Goal: Task Accomplishment & Management: Complete application form

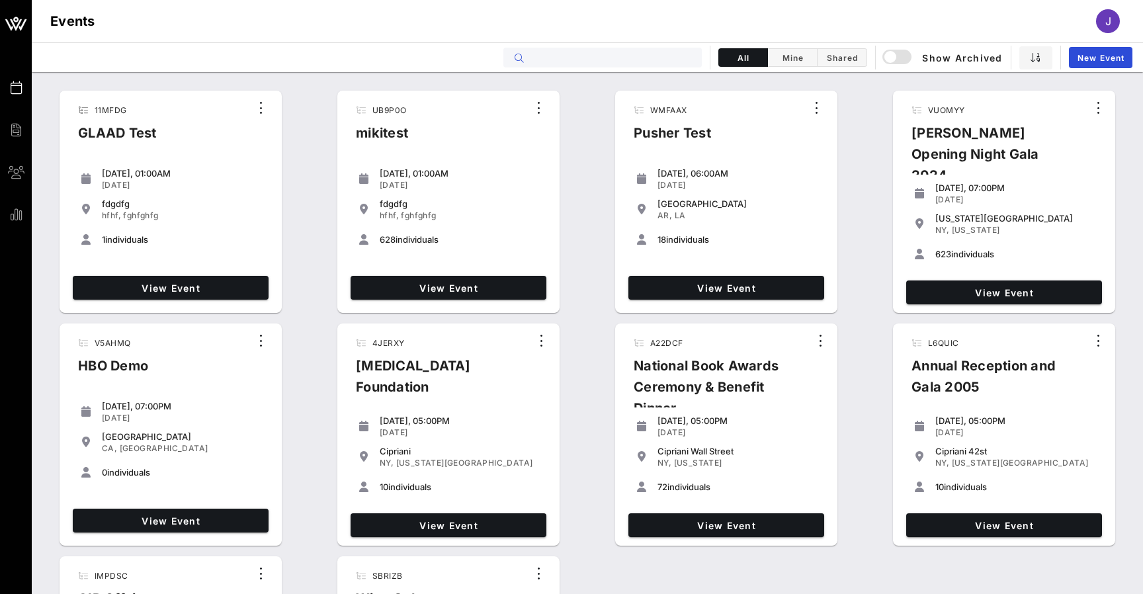
click at [620, 57] on input "text" at bounding box center [612, 57] width 164 height 17
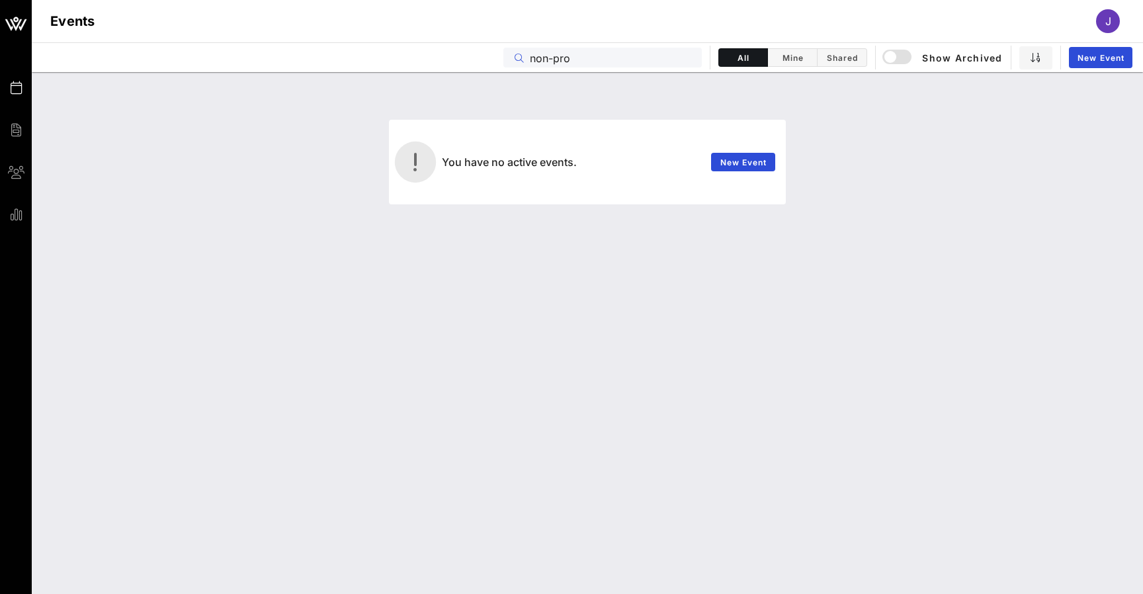
drag, startPoint x: 844, startPoint y: 61, endPoint x: 580, endPoint y: 61, distance: 263.9
click at [580, 61] on input "non-pro" at bounding box center [612, 57] width 164 height 17
type input "non"
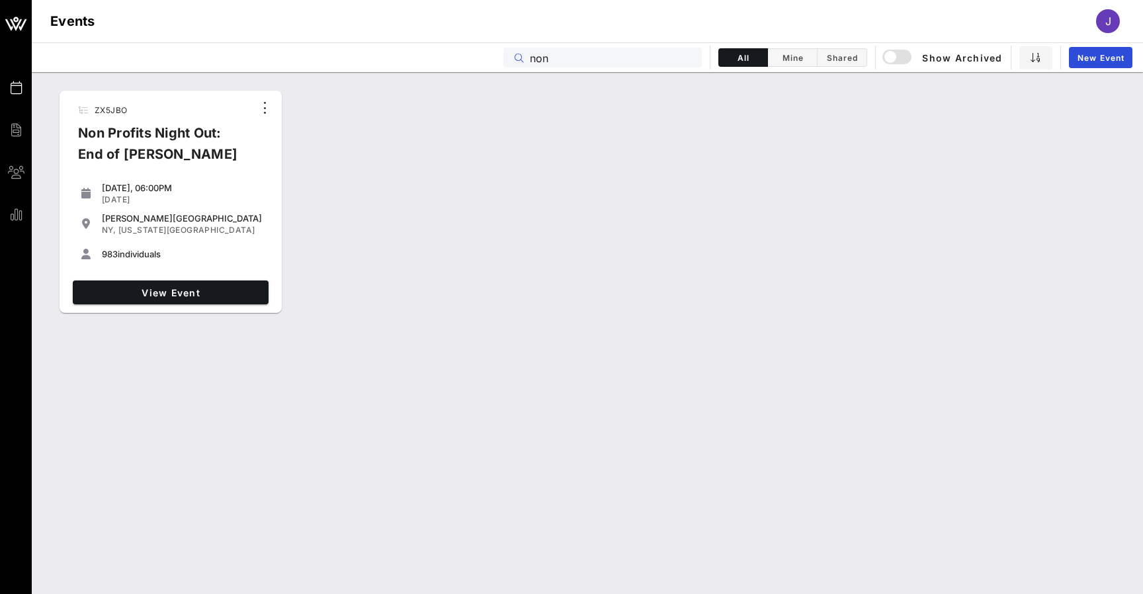
drag, startPoint x: 561, startPoint y: 63, endPoint x: 501, endPoint y: 60, distance: 59.6
click at [501, 61] on div "Events non All Mine Shared Show Archived New Event" at bounding box center [587, 57] width 1111 height 30
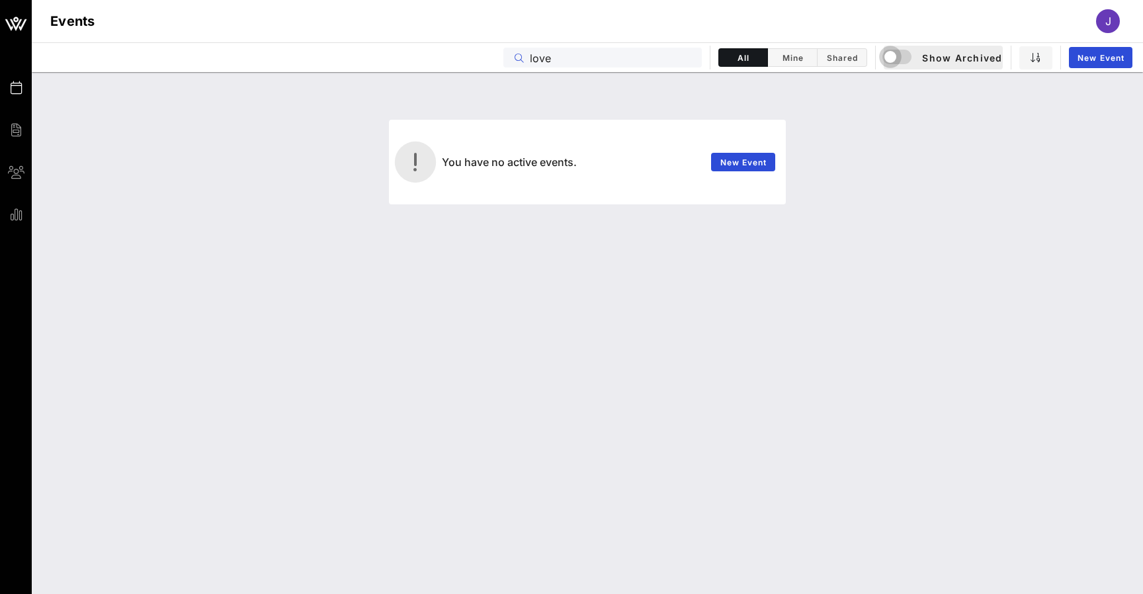
type input "love"
click at [889, 56] on div "button" at bounding box center [890, 57] width 19 height 19
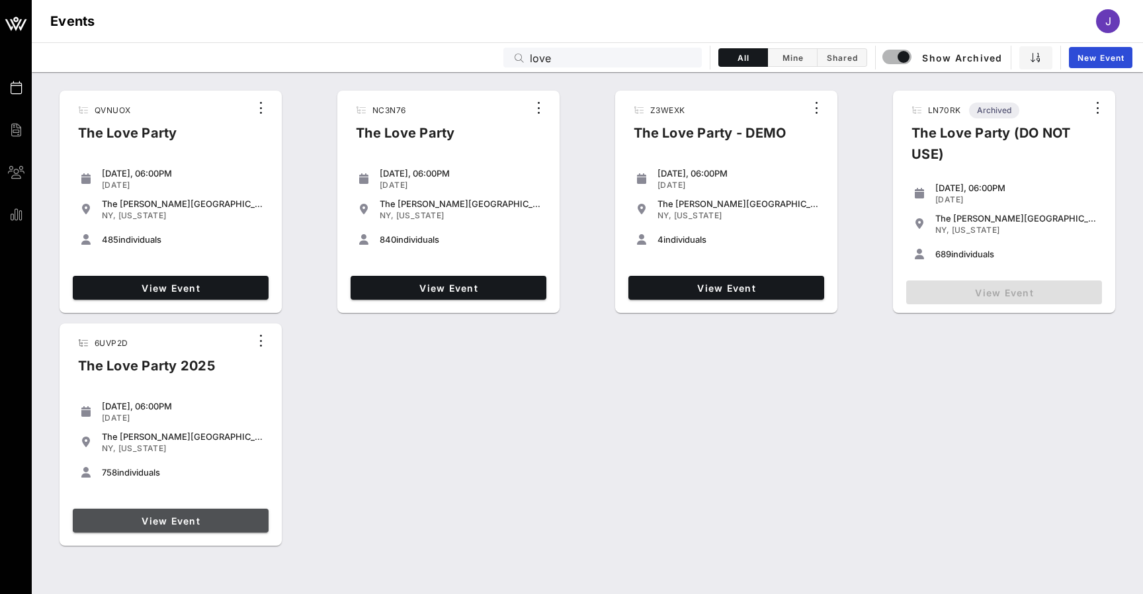
click at [212, 524] on span "View Event" at bounding box center [170, 520] width 185 height 11
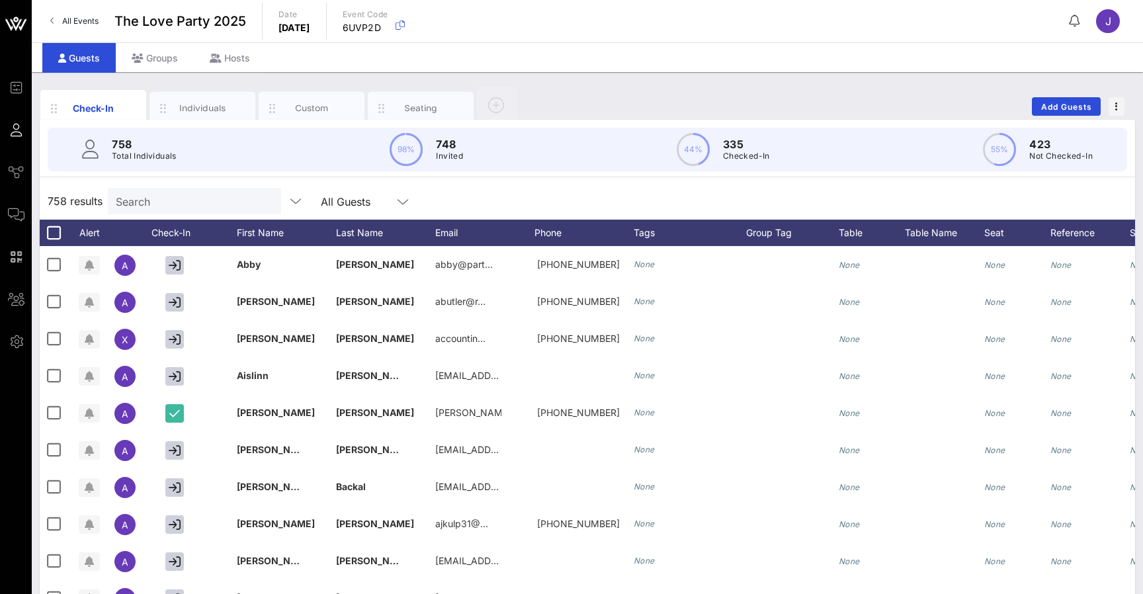
click at [84, 19] on span "All Events" at bounding box center [80, 21] width 36 height 10
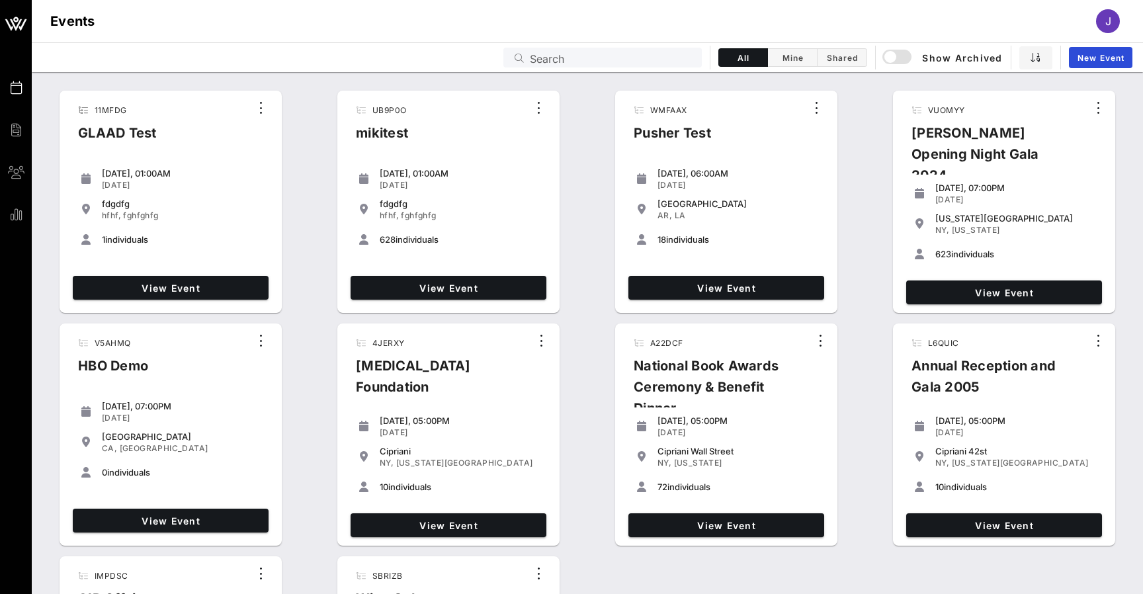
click at [595, 61] on input "Search" at bounding box center [612, 57] width 164 height 17
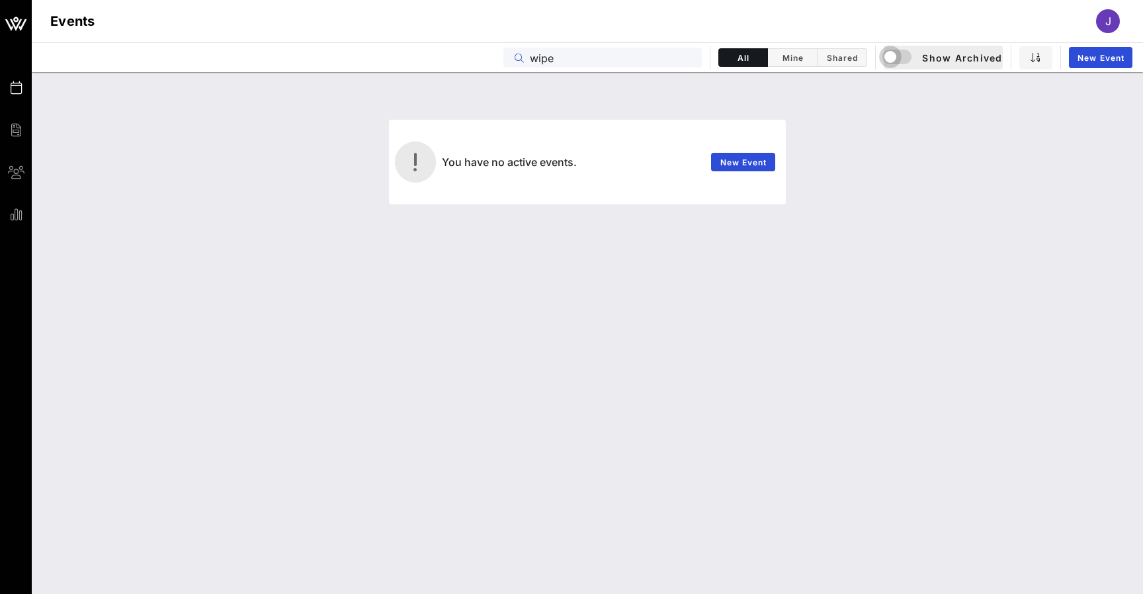
click at [901, 60] on div "button" at bounding box center [900, 58] width 32 height 16
click at [574, 54] on input "wipe" at bounding box center [612, 57] width 164 height 17
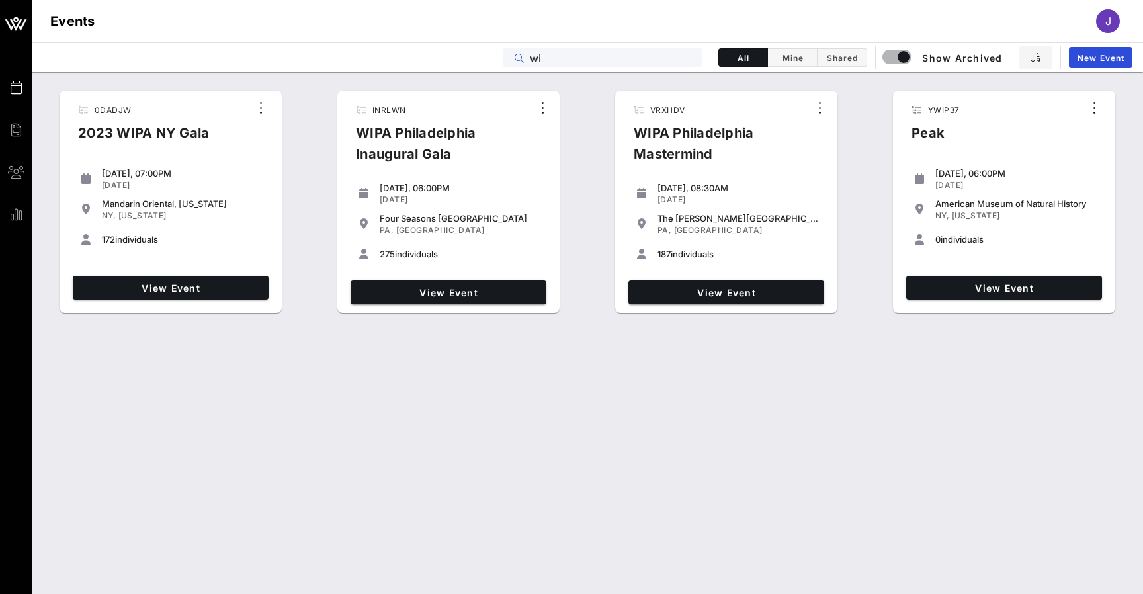
type input "w"
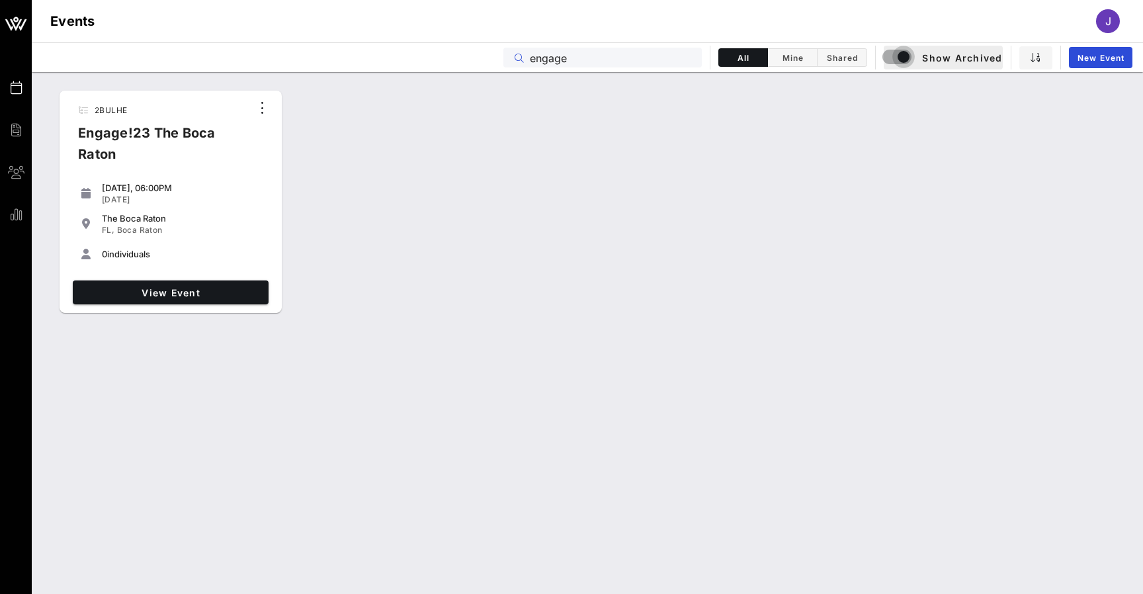
type input "engage"
click at [901, 60] on div "button" at bounding box center [903, 57] width 19 height 19
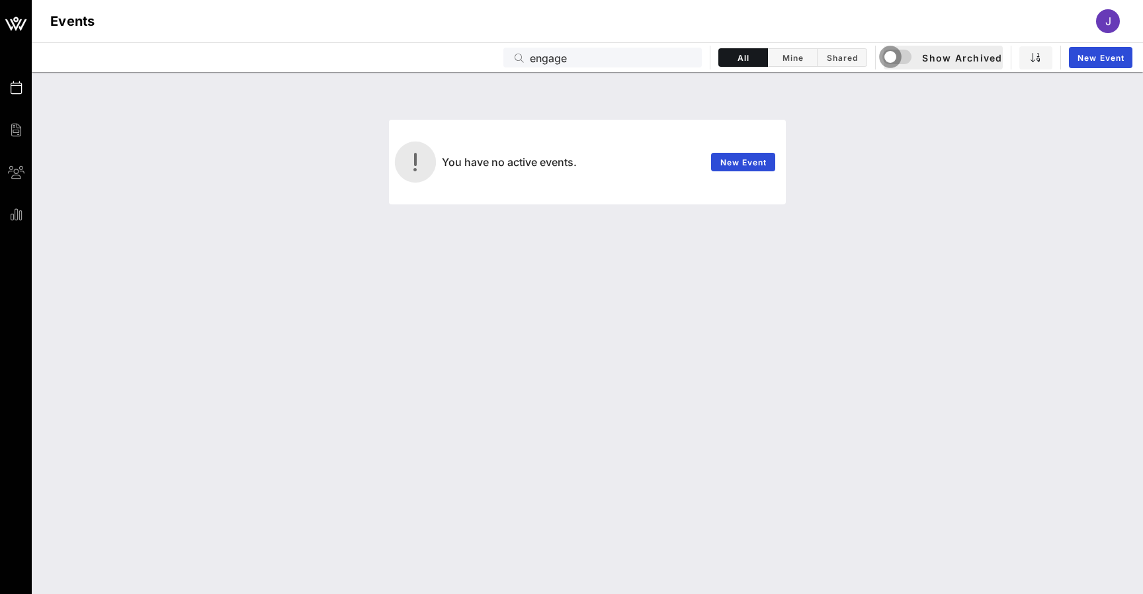
click at [899, 60] on div "button" at bounding box center [890, 57] width 19 height 19
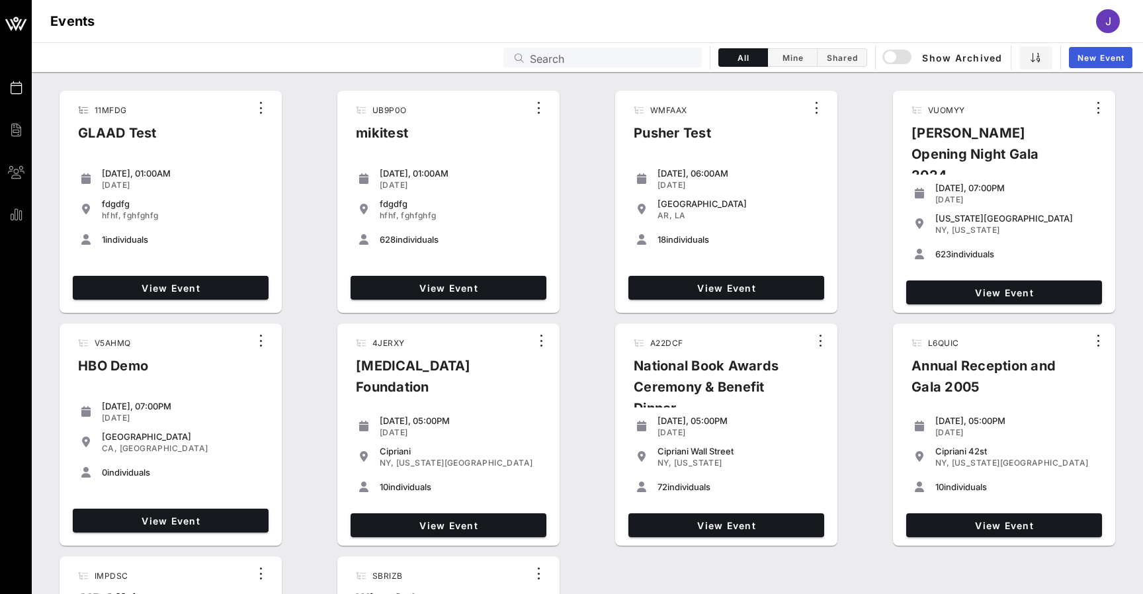
click at [1096, 61] on span "New Event" at bounding box center [1101, 58] width 48 height 10
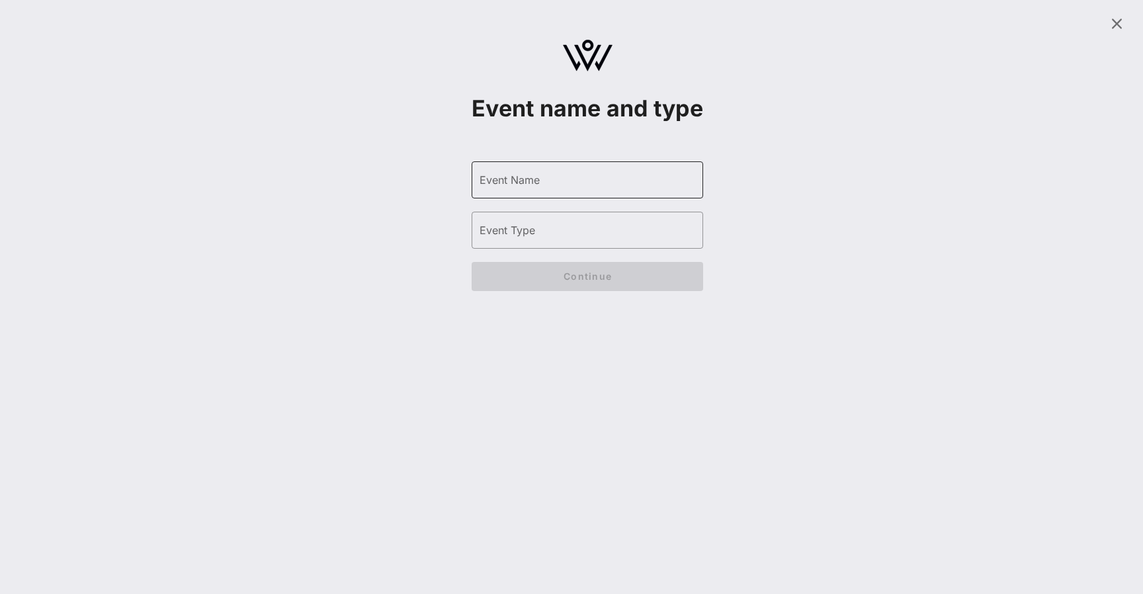
click at [579, 190] on input "Event Name" at bounding box center [587, 179] width 216 height 21
type input "VOW Outreach Aug 19"
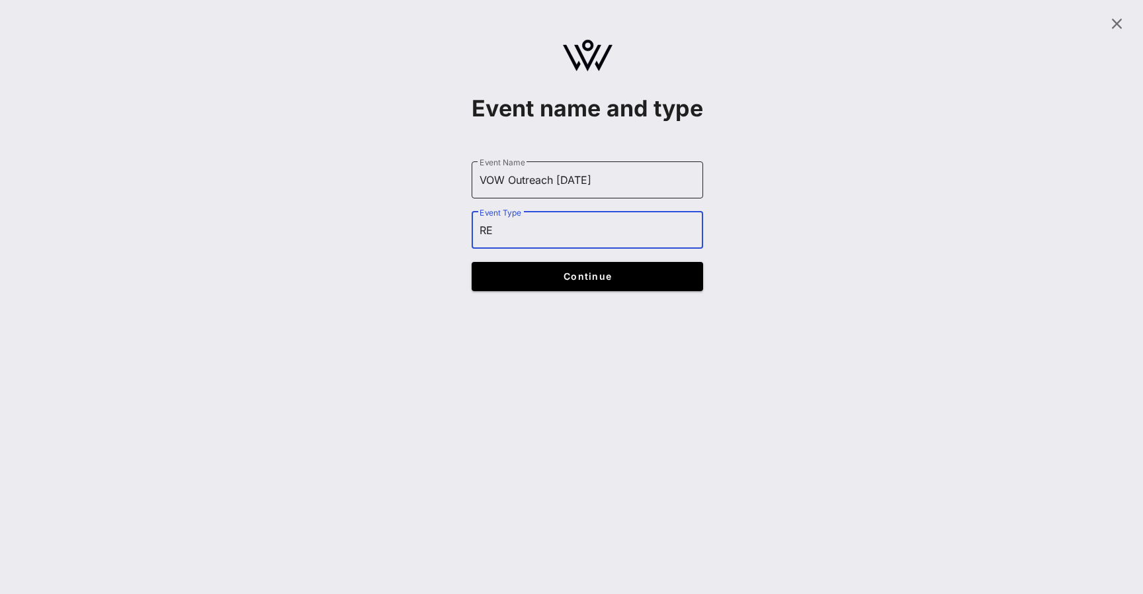
type input "R"
type input "Event"
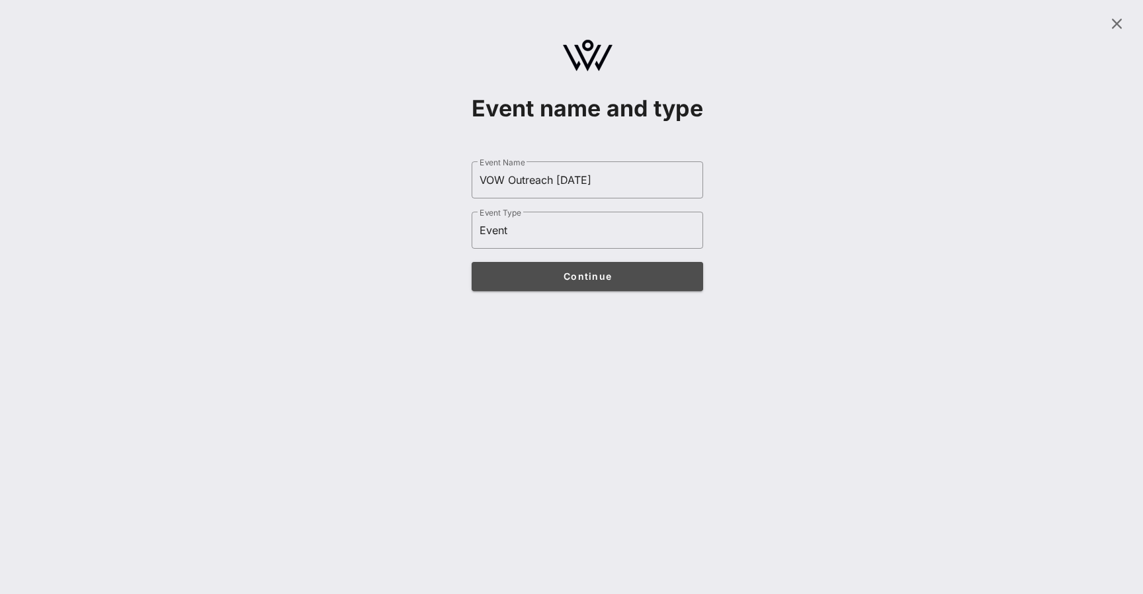
click at [622, 291] on button "Continue" at bounding box center [586, 276] width 231 height 29
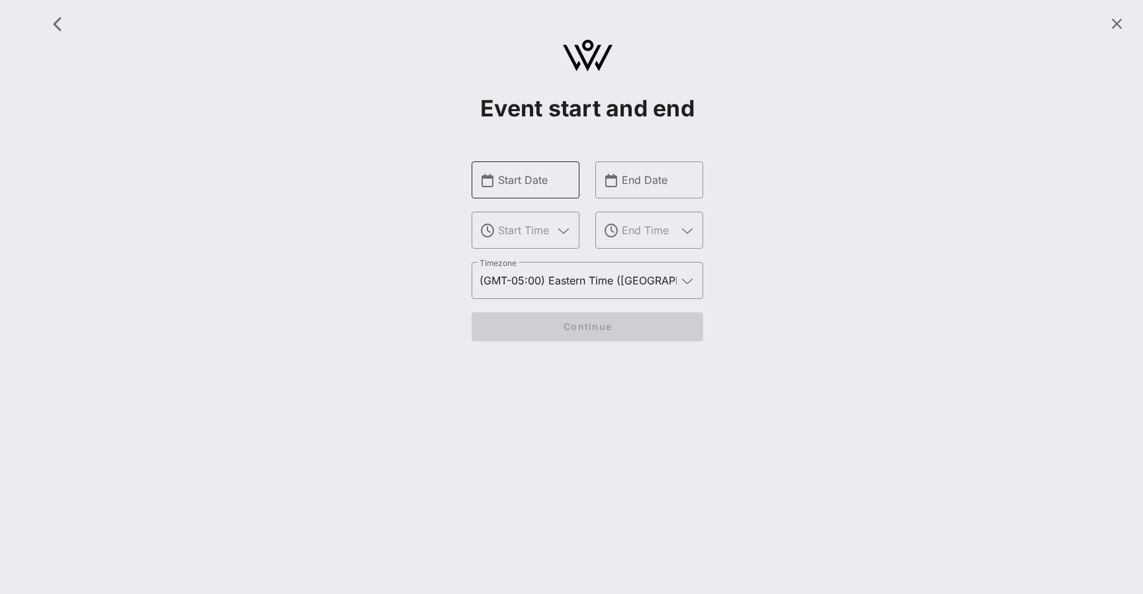
click at [553, 177] on input "Start Date" at bounding box center [534, 179] width 73 height 21
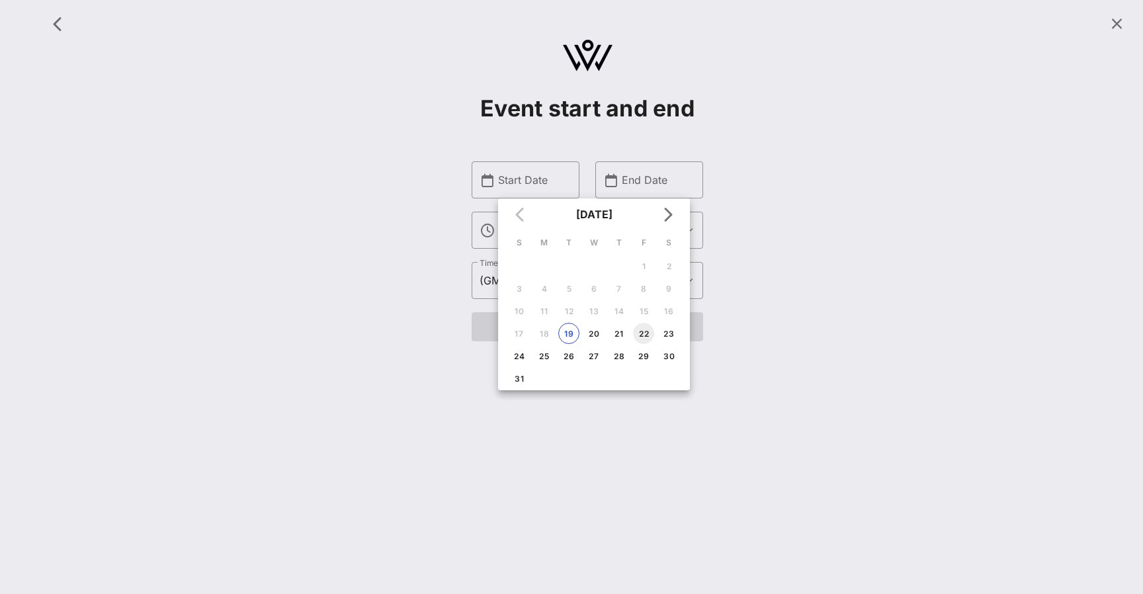
click at [647, 331] on div "22" at bounding box center [643, 334] width 21 height 10
type input "Aug 22, 2025"
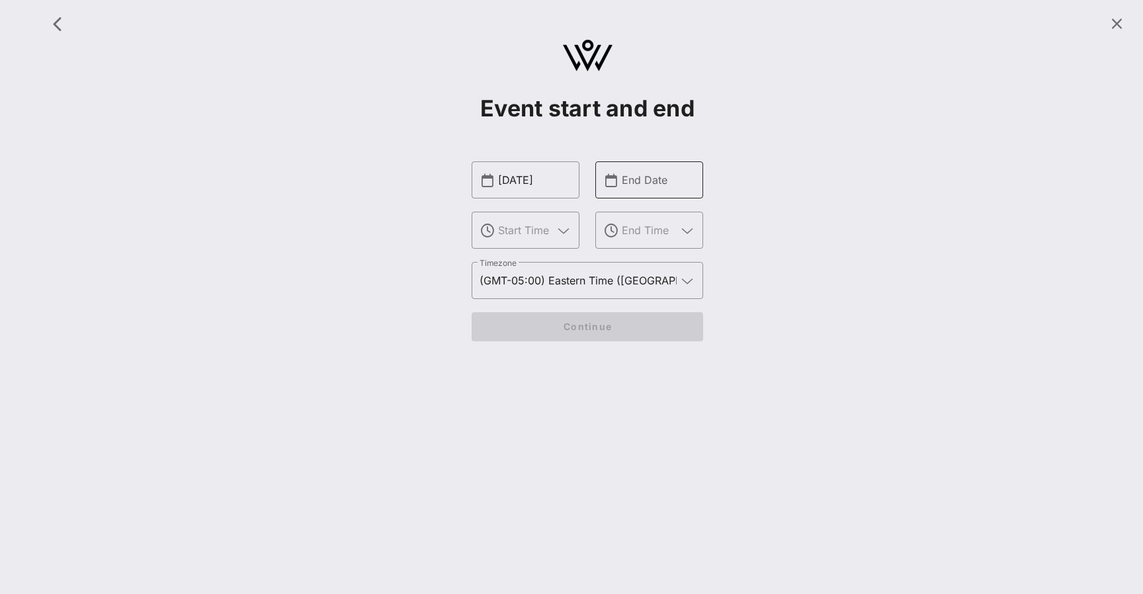
click at [644, 180] on input "End Date" at bounding box center [658, 179] width 73 height 21
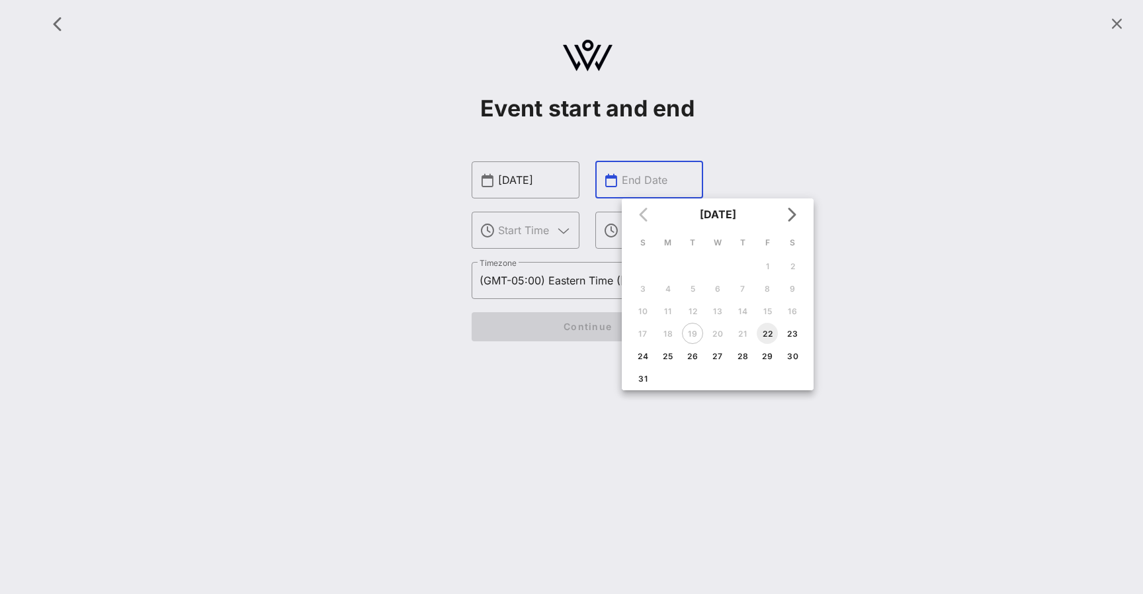
click at [769, 339] on button "22" at bounding box center [767, 333] width 21 height 21
type input "Aug 22, 2025"
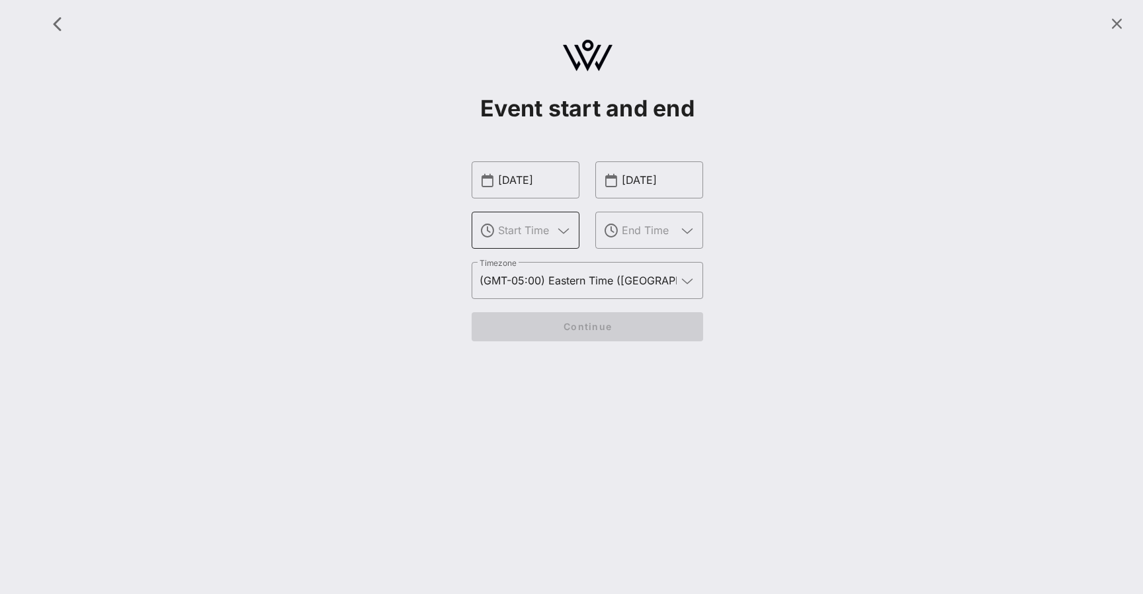
click at [562, 230] on icon at bounding box center [563, 231] width 12 height 16
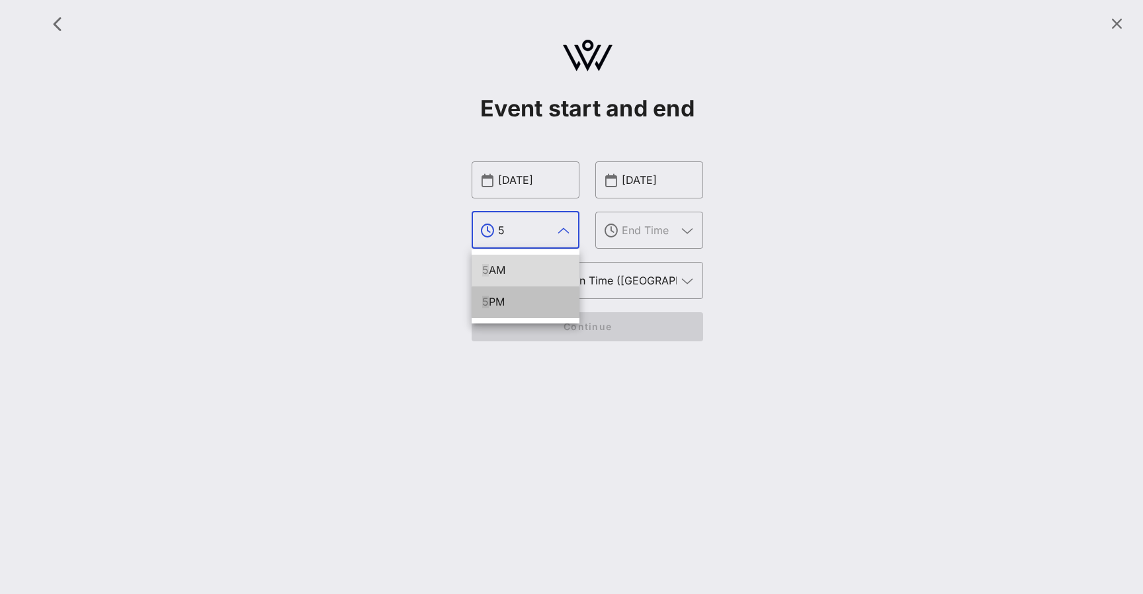
click at [512, 298] on div "5 PM" at bounding box center [525, 302] width 87 height 13
type input "5 PM"
click at [639, 224] on input "text" at bounding box center [649, 230] width 55 height 21
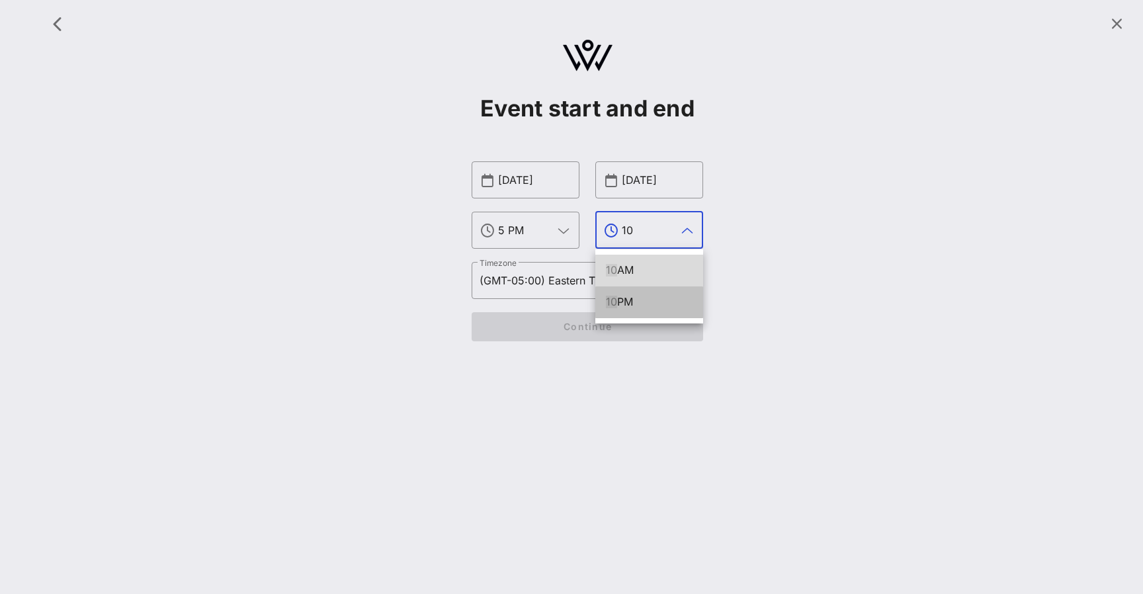
click at [626, 298] on div "10 PM" at bounding box center [649, 302] width 87 height 13
type input "10 PM"
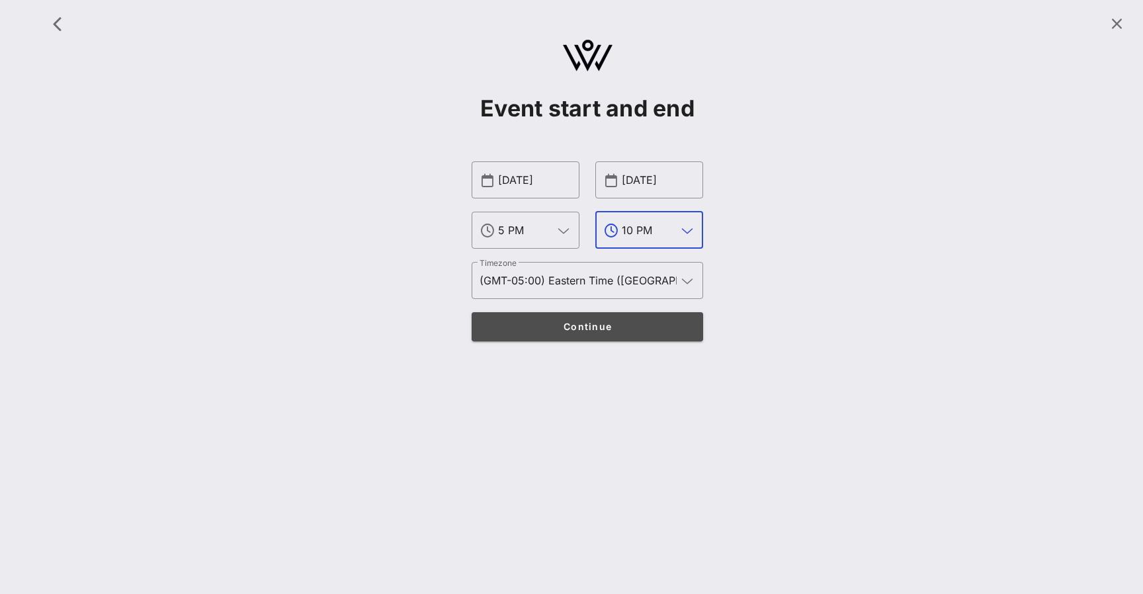
click at [610, 323] on span "Continue" at bounding box center [588, 326] width 206 height 11
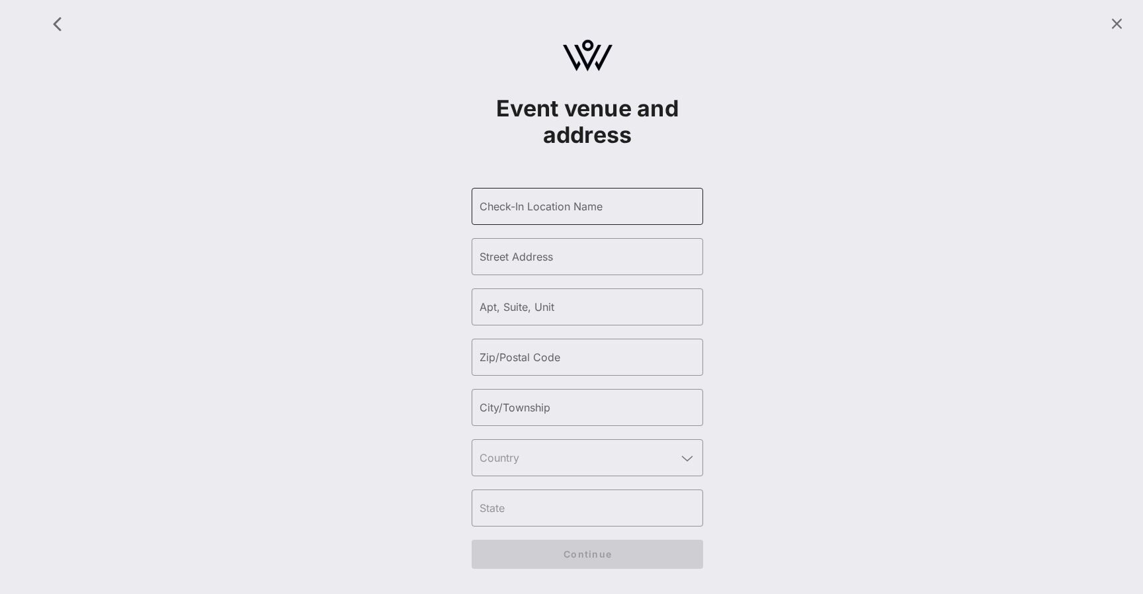
click at [591, 208] on input "Check-In Location Name" at bounding box center [587, 206] width 216 height 21
type input "[US_STATE][GEOGRAPHIC_DATA]"
click at [586, 257] on input "Street Address" at bounding box center [587, 256] width 216 height 21
type input "[US_STATE][GEOGRAPHIC_DATA]"
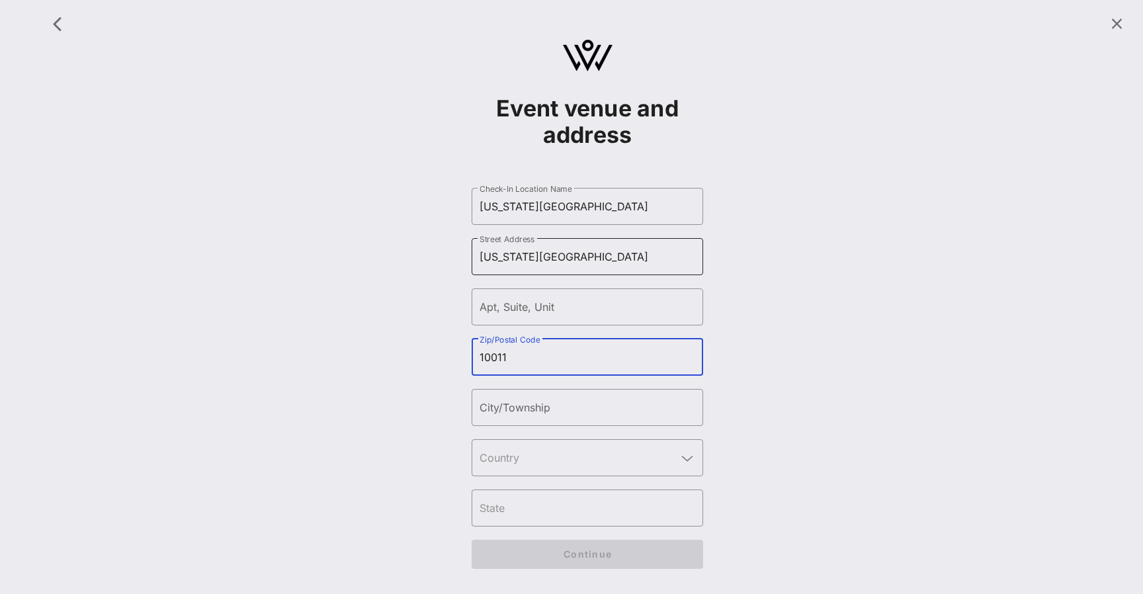
type input "10011"
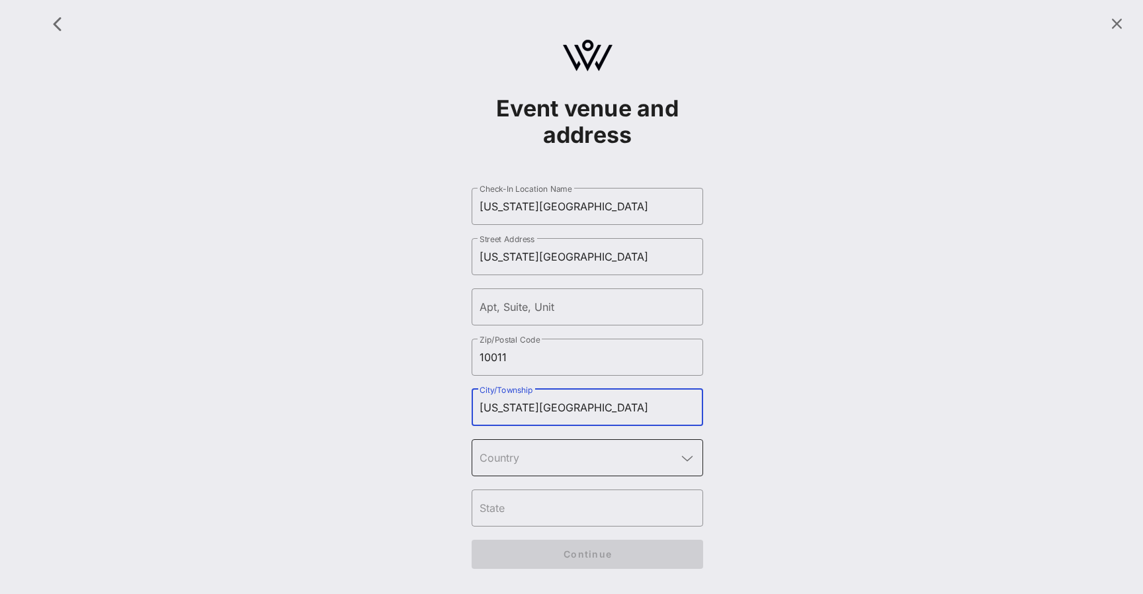
type input "[US_STATE][GEOGRAPHIC_DATA]"
click at [599, 462] on input "text" at bounding box center [577, 457] width 197 height 21
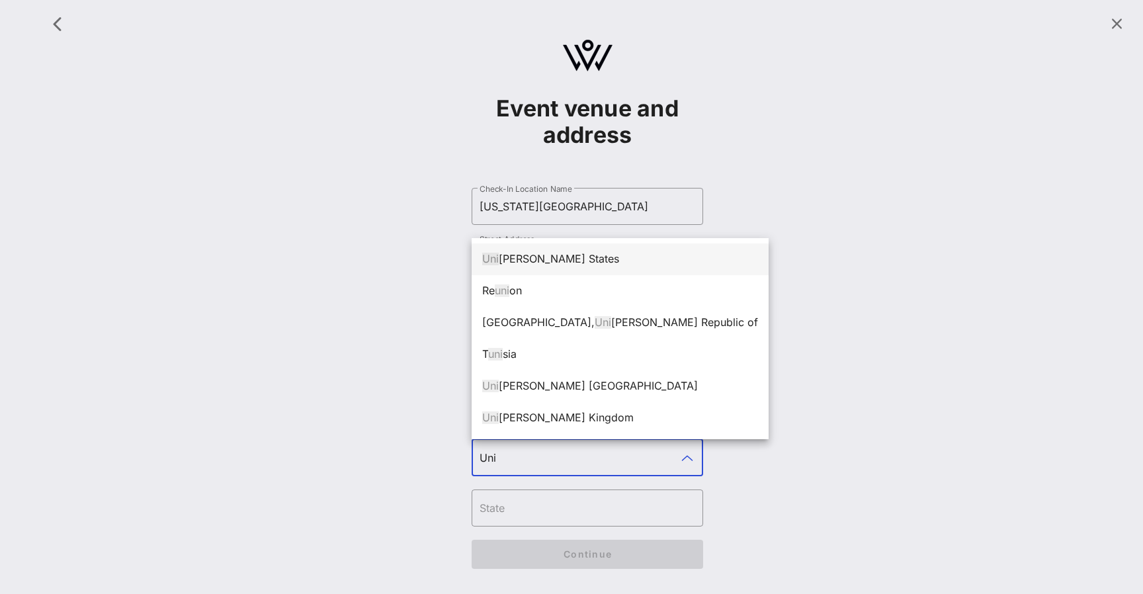
click at [573, 260] on div "Uni ted States" at bounding box center [620, 259] width 276 height 13
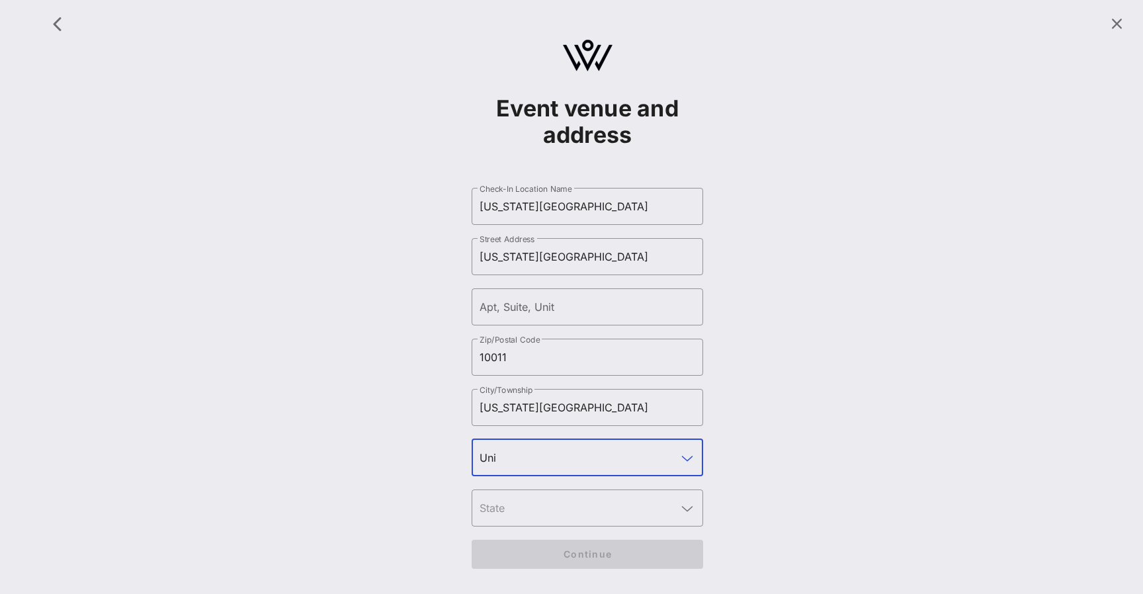
type input "United States"
click at [551, 512] on input "text" at bounding box center [577, 507] width 197 height 21
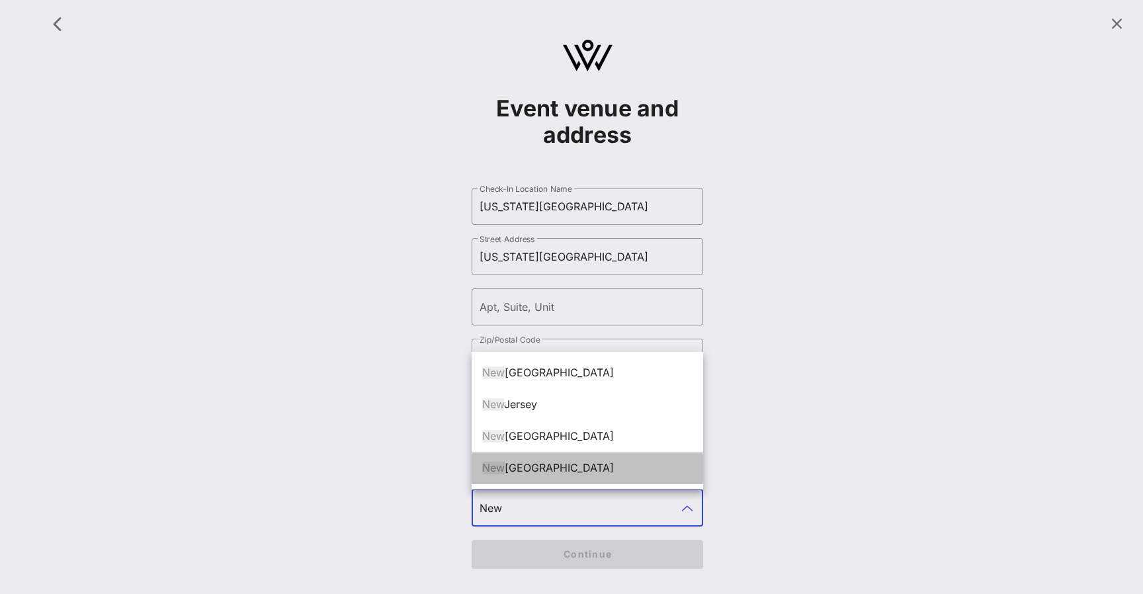
click at [543, 470] on div "New York" at bounding box center [587, 468] width 210 height 13
type input "[US_STATE]"
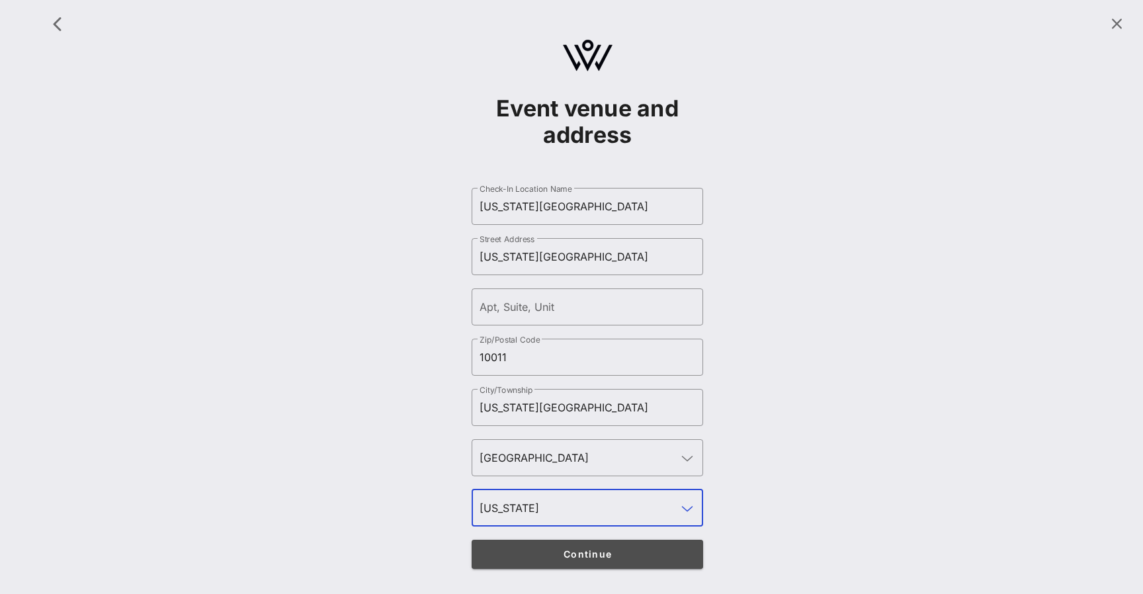
click at [567, 552] on span "Continue" at bounding box center [588, 553] width 206 height 11
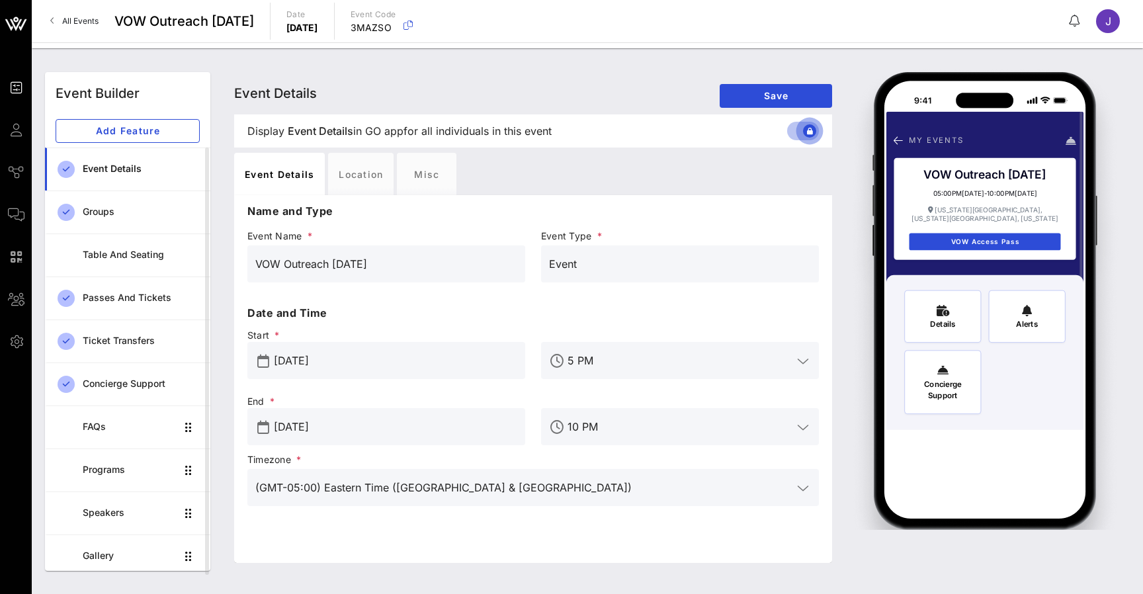
click at [805, 132] on div at bounding box center [809, 131] width 22 height 22
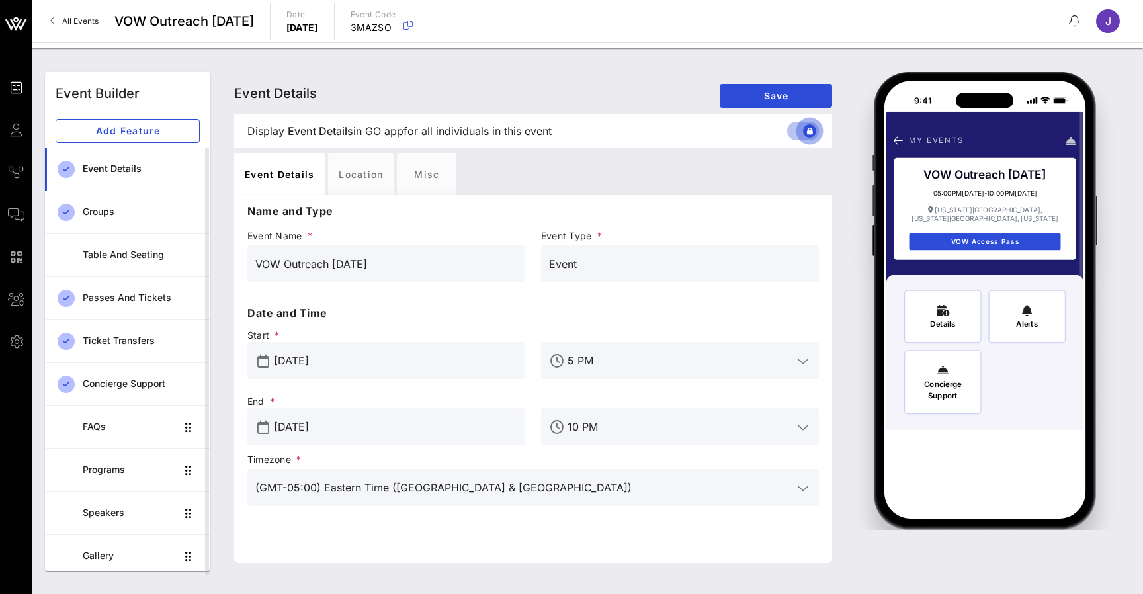
click at [805, 132] on div at bounding box center [809, 131] width 22 height 22
drag, startPoint x: 284, startPoint y: 589, endPoint x: 815, endPoint y: 127, distance: 703.5
click at [815, 127] on div at bounding box center [809, 131] width 22 height 22
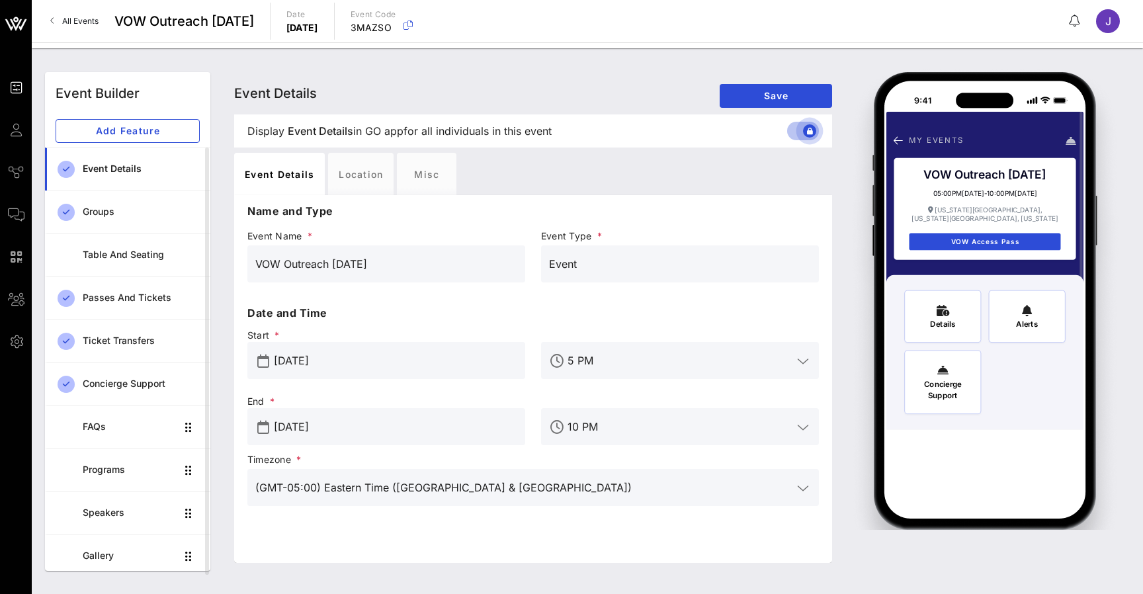
click at [800, 128] on div at bounding box center [809, 131] width 22 height 22
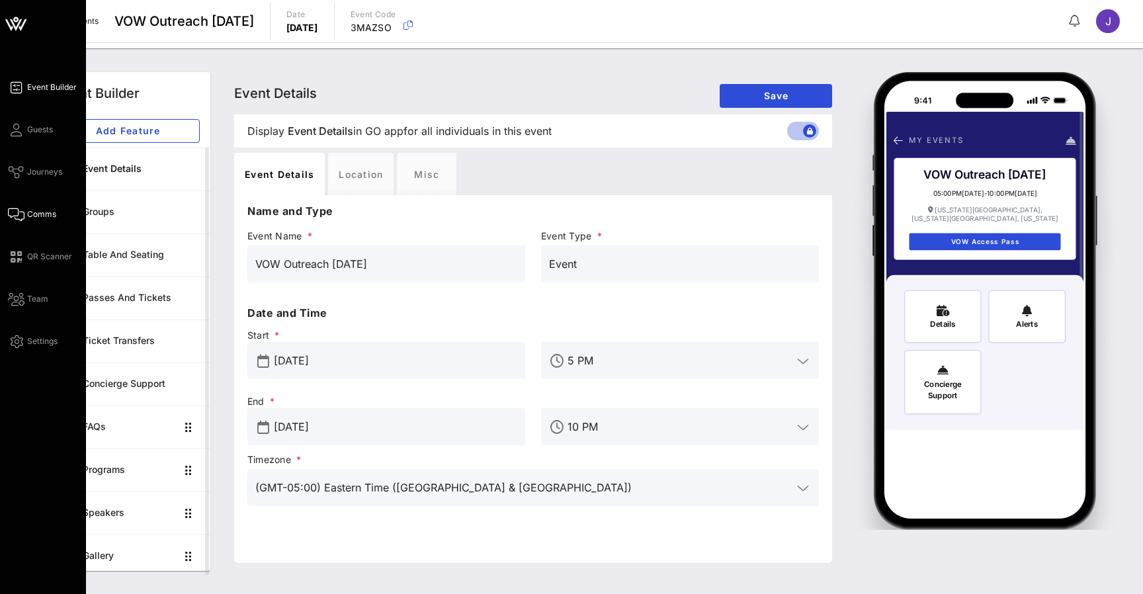
click at [18, 216] on icon at bounding box center [16, 215] width 17 height 2
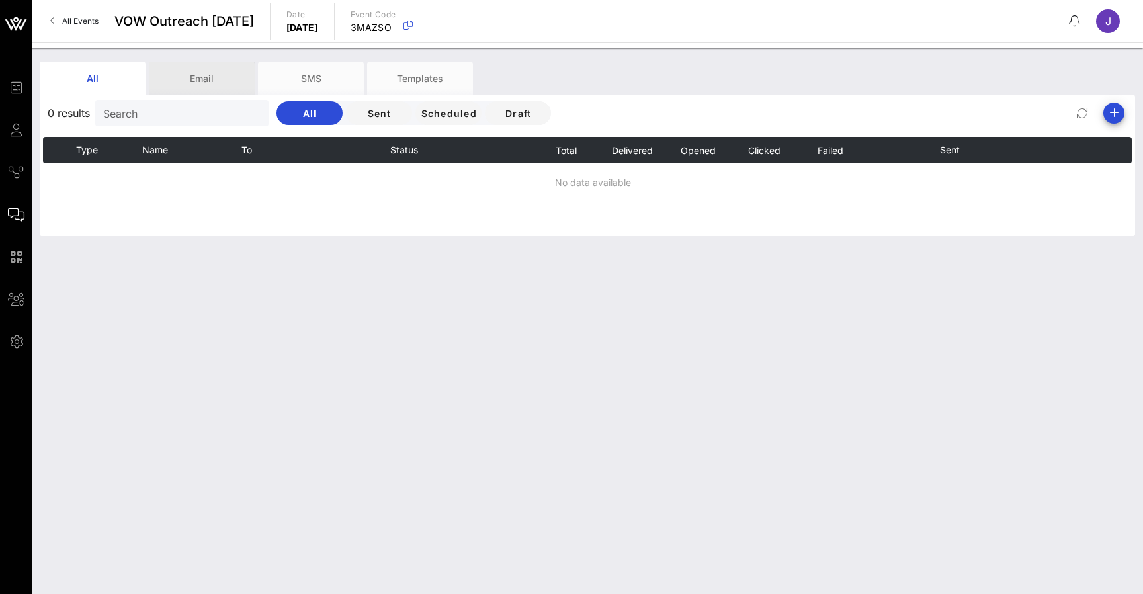
click at [214, 85] on div "Email" at bounding box center [202, 77] width 106 height 33
click at [1115, 115] on icon "button" at bounding box center [1114, 113] width 16 height 16
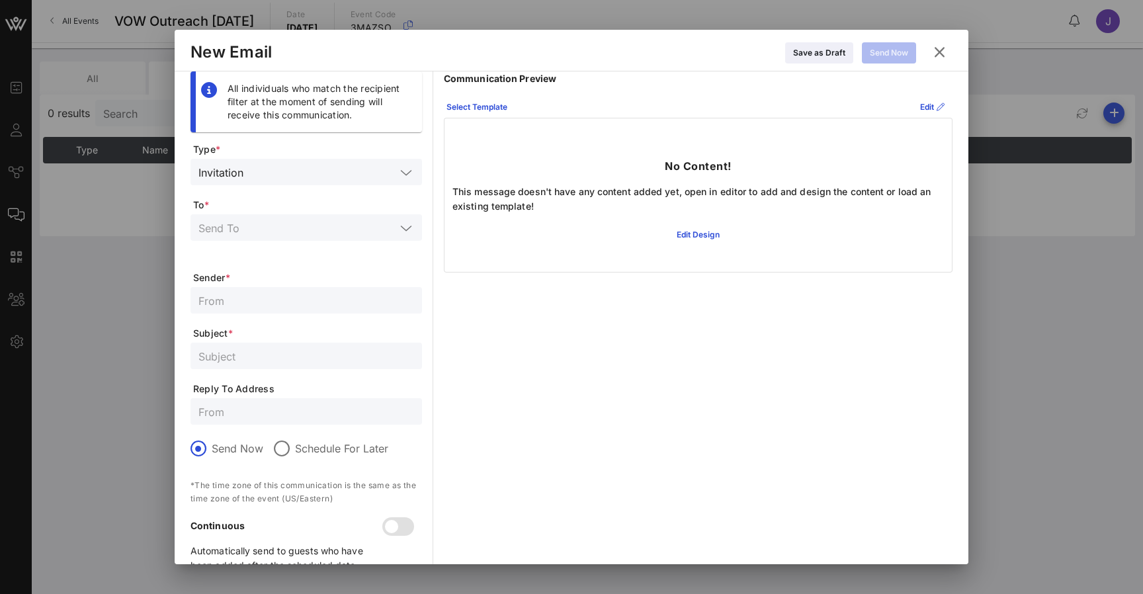
click at [366, 222] on input "text" at bounding box center [296, 227] width 197 height 17
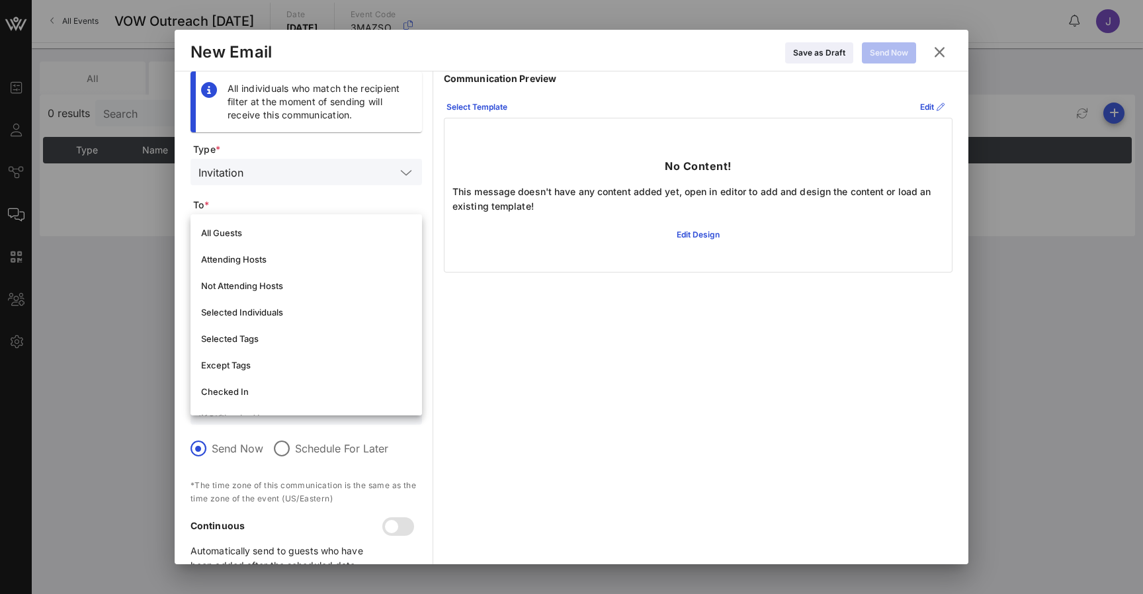
click at [354, 196] on form "Type * Invitation To * Sender * Subject * Reply To Address Send Now Schedule Fo…" at bounding box center [305, 363] width 231 height 440
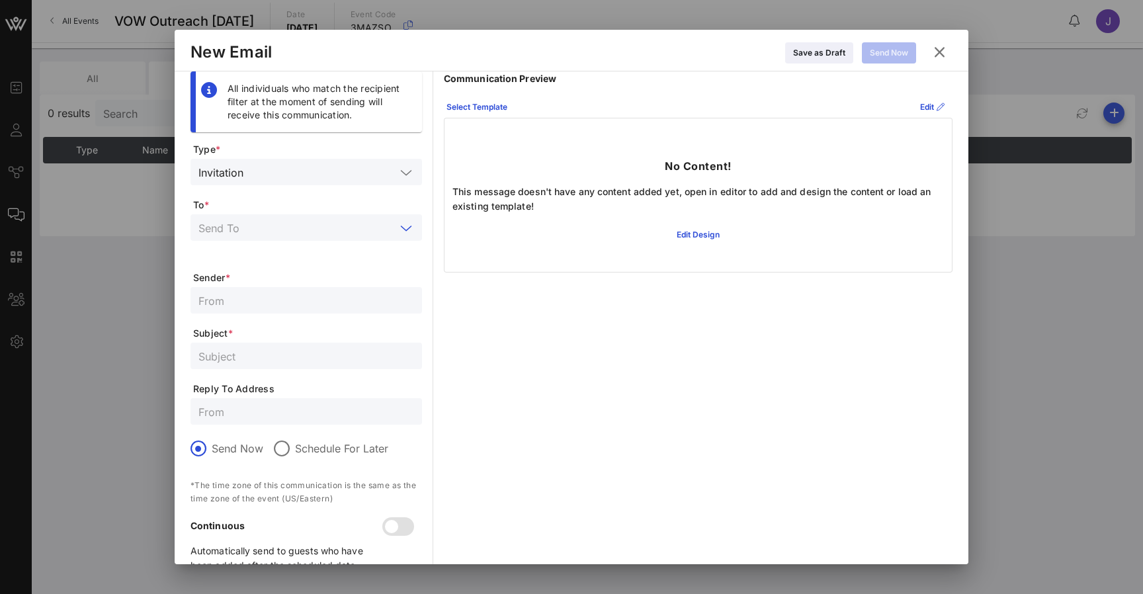
click at [326, 228] on input "text" at bounding box center [296, 227] width 197 height 17
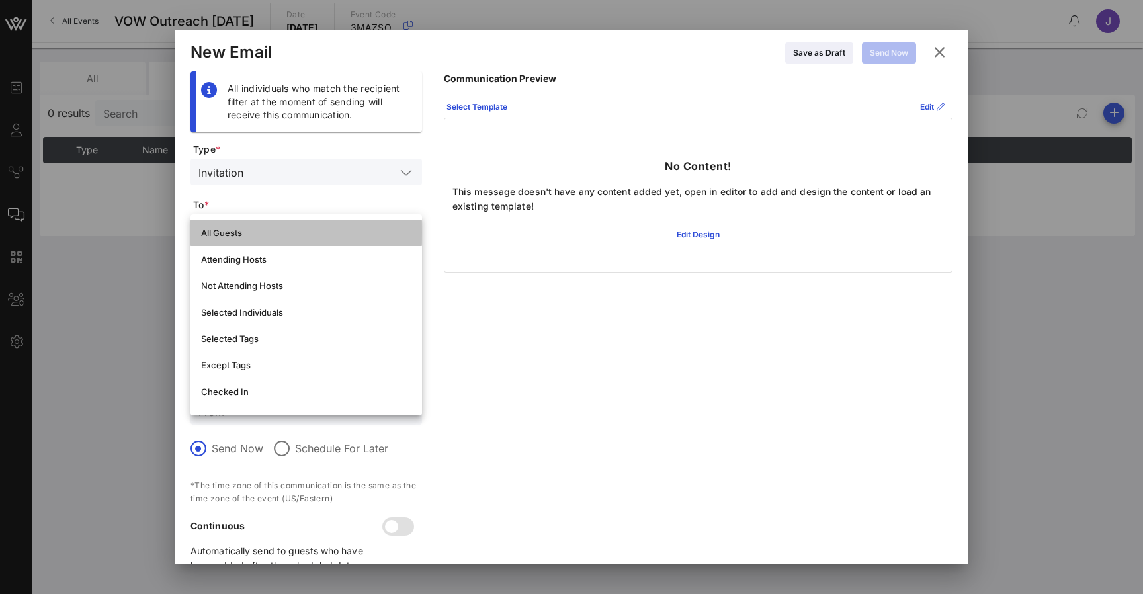
click at [317, 239] on div "All Guests" at bounding box center [306, 232] width 210 height 21
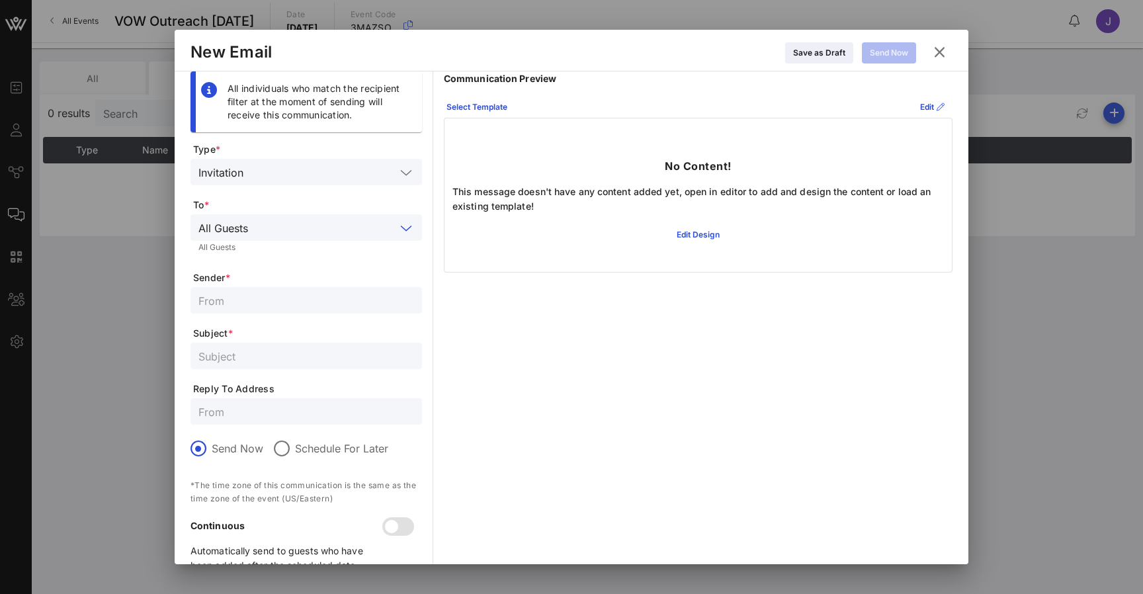
click at [284, 303] on input "text" at bounding box center [306, 300] width 216 height 17
type input "jennifer@vow.app"
type input "j@vow.app"
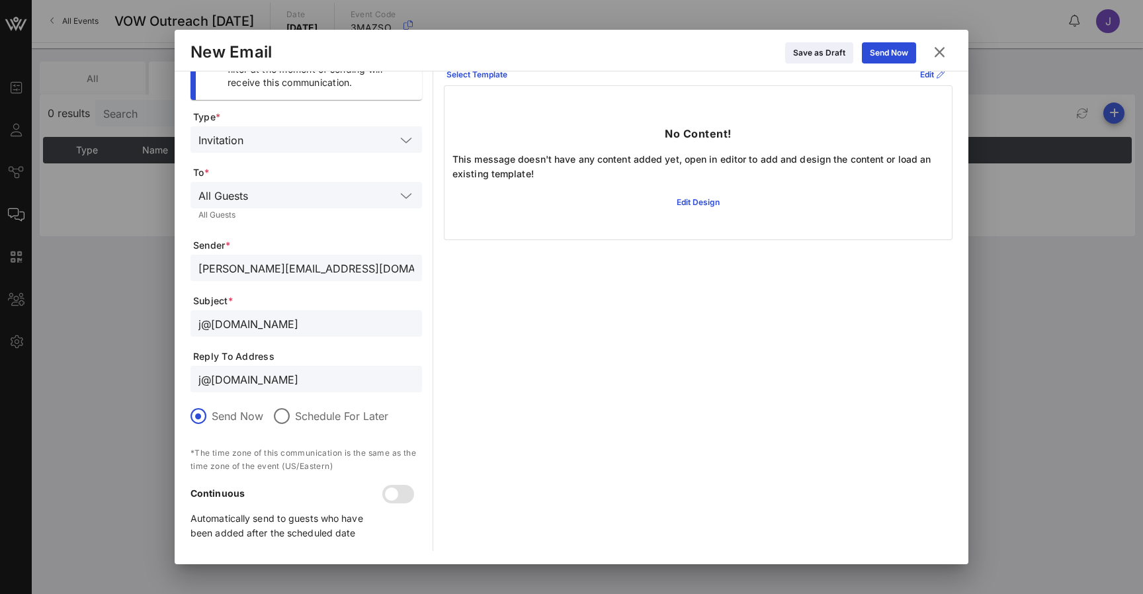
scroll to position [32, 0]
type input "j@vow.app"
click at [390, 487] on div at bounding box center [391, 494] width 22 height 22
click at [696, 208] on button "Edit Design" at bounding box center [698, 202] width 59 height 21
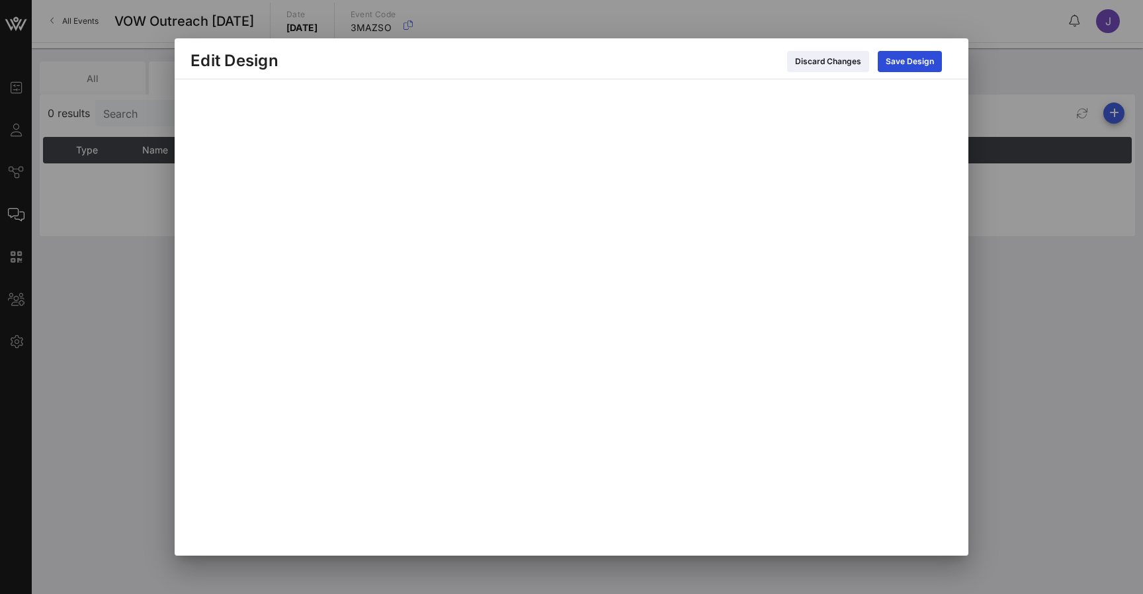
scroll to position [0, 0]
click at [911, 55] on div "Save Design" at bounding box center [909, 61] width 48 height 13
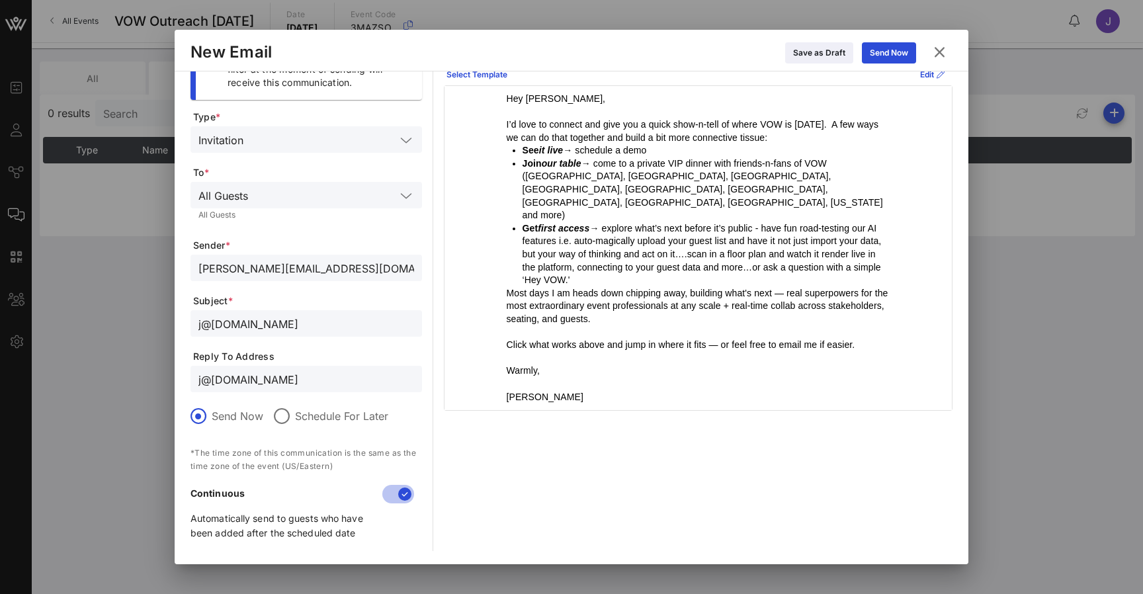
scroll to position [32, 0]
click at [894, 51] on div "Send Now" at bounding box center [889, 52] width 38 height 13
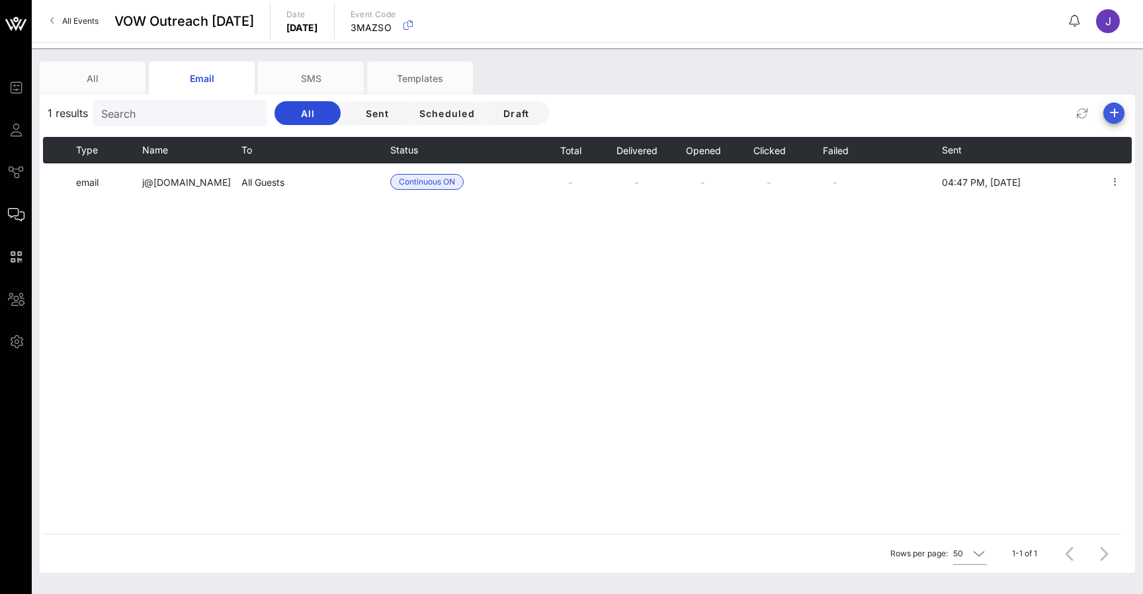
click at [1114, 110] on icon "button" at bounding box center [1114, 113] width 16 height 16
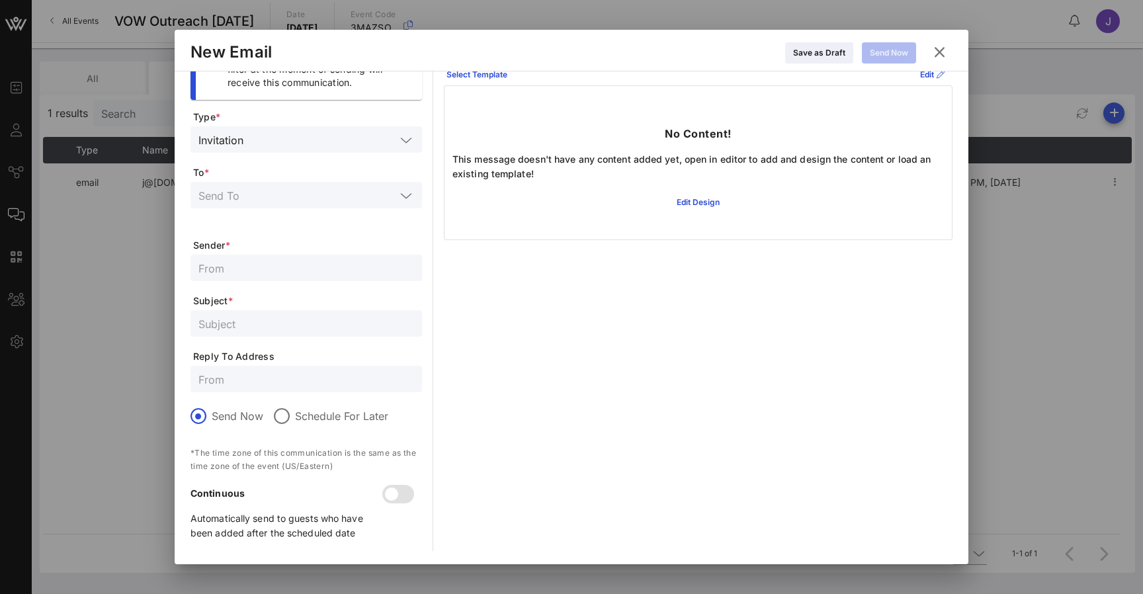
click at [938, 48] on icon at bounding box center [939, 53] width 19 height 18
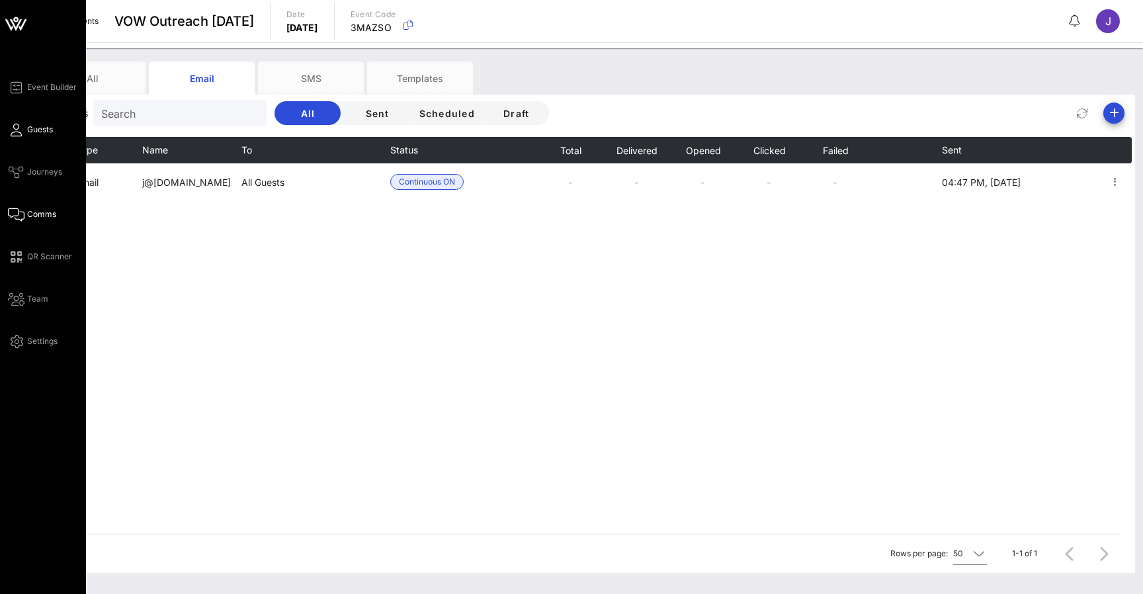
click at [10, 131] on icon at bounding box center [16, 130] width 17 height 2
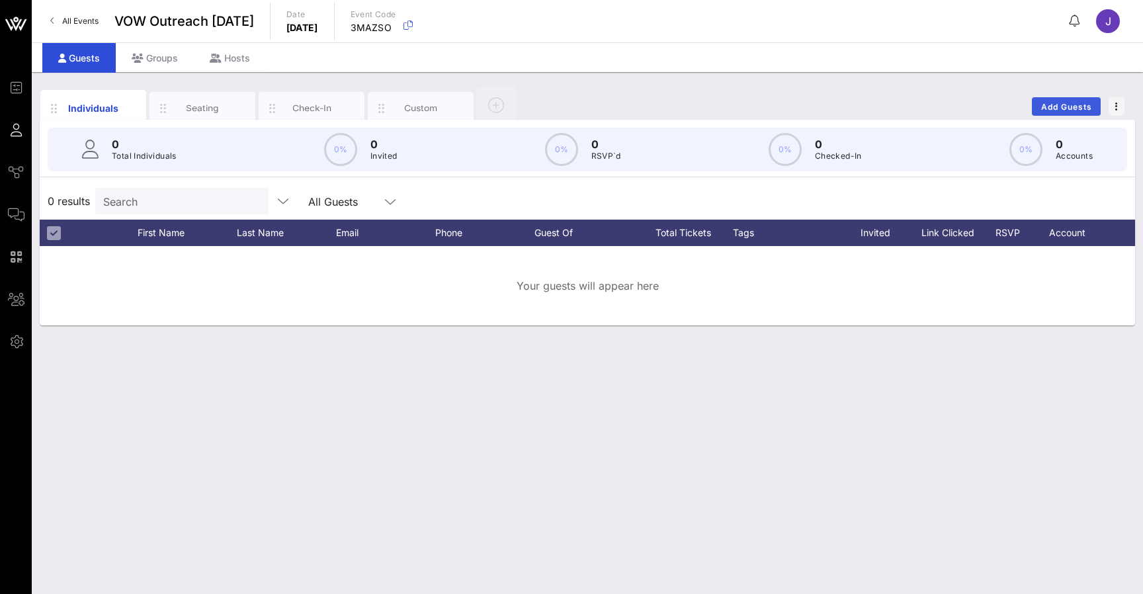
click at [1059, 103] on span "Add Guests" at bounding box center [1066, 107] width 52 height 10
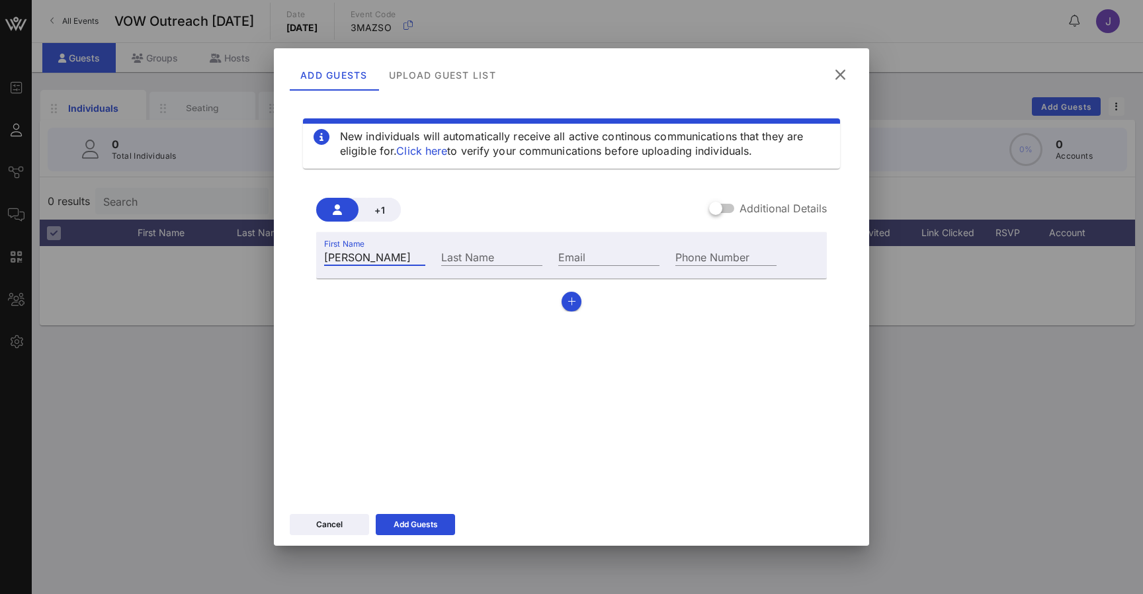
type input "Jennifer"
type input "Brisman"
type input "jsgoldman75@gmail.com"
click at [390, 423] on div "New individuals will automatically receive all active continous communications …" at bounding box center [571, 295] width 563 height 397
click at [413, 522] on icon at bounding box center [415, 524] width 10 height 9
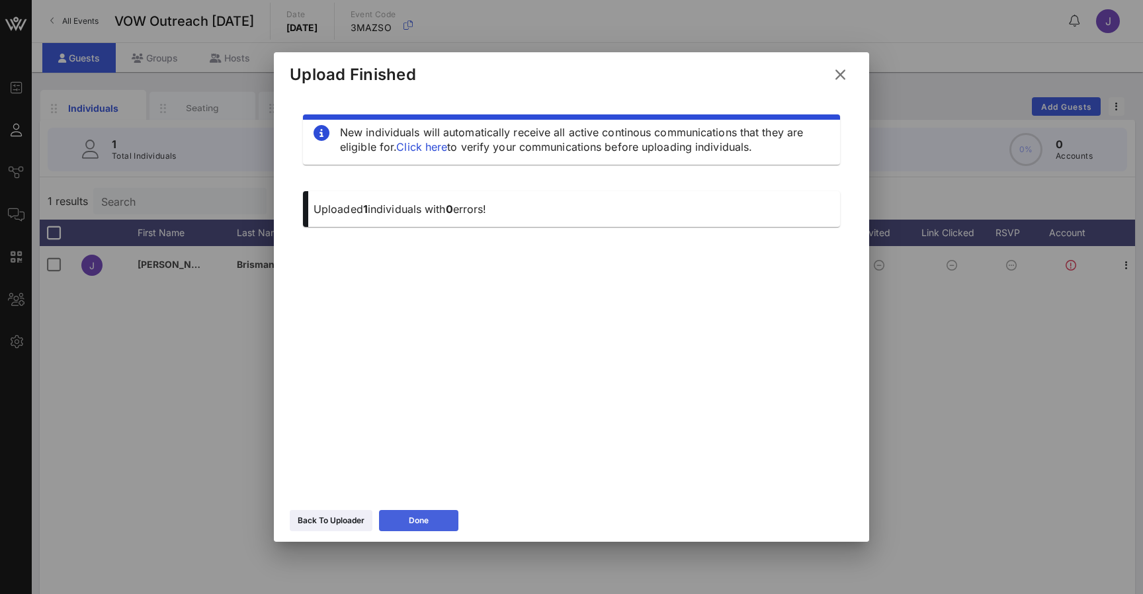
click at [417, 524] on icon at bounding box center [418, 520] width 11 height 9
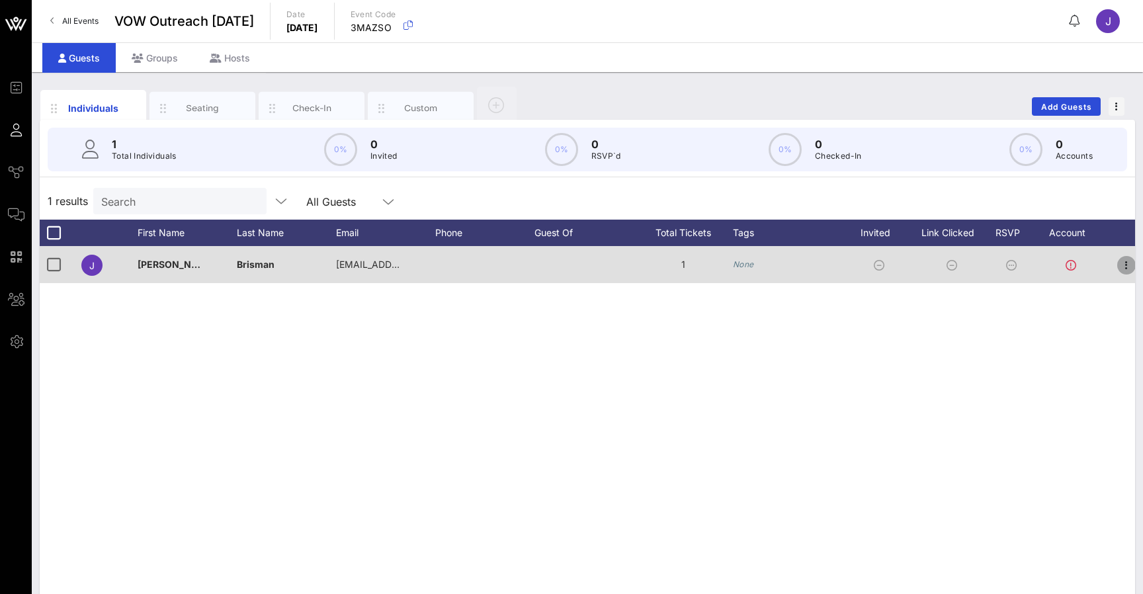
click at [1134, 261] on span "button" at bounding box center [1126, 265] width 19 height 16
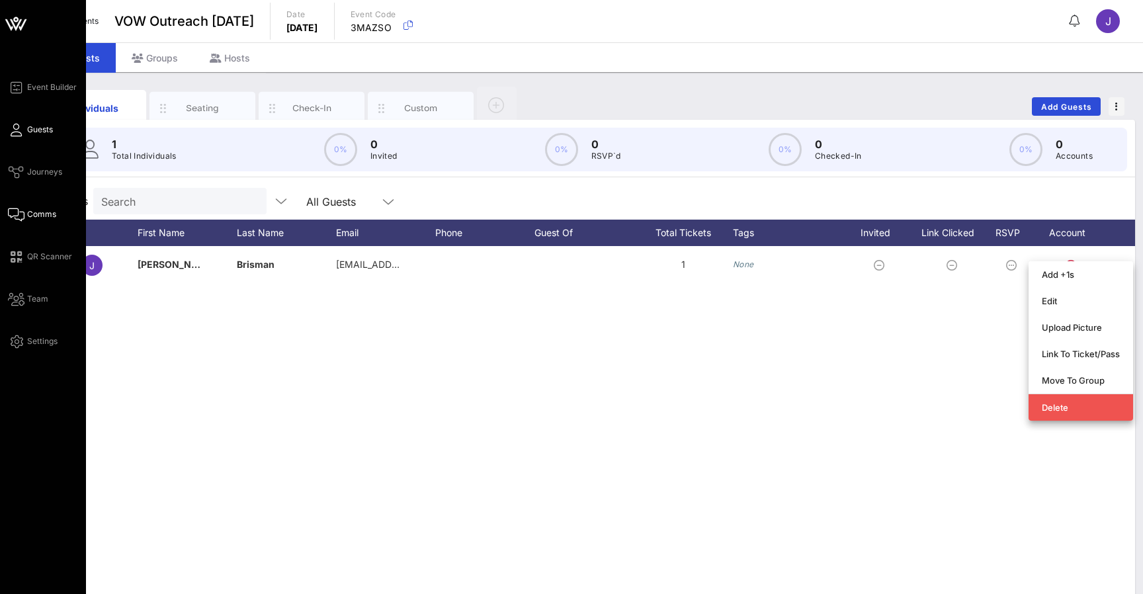
click at [11, 214] on icon at bounding box center [16, 215] width 17 height 2
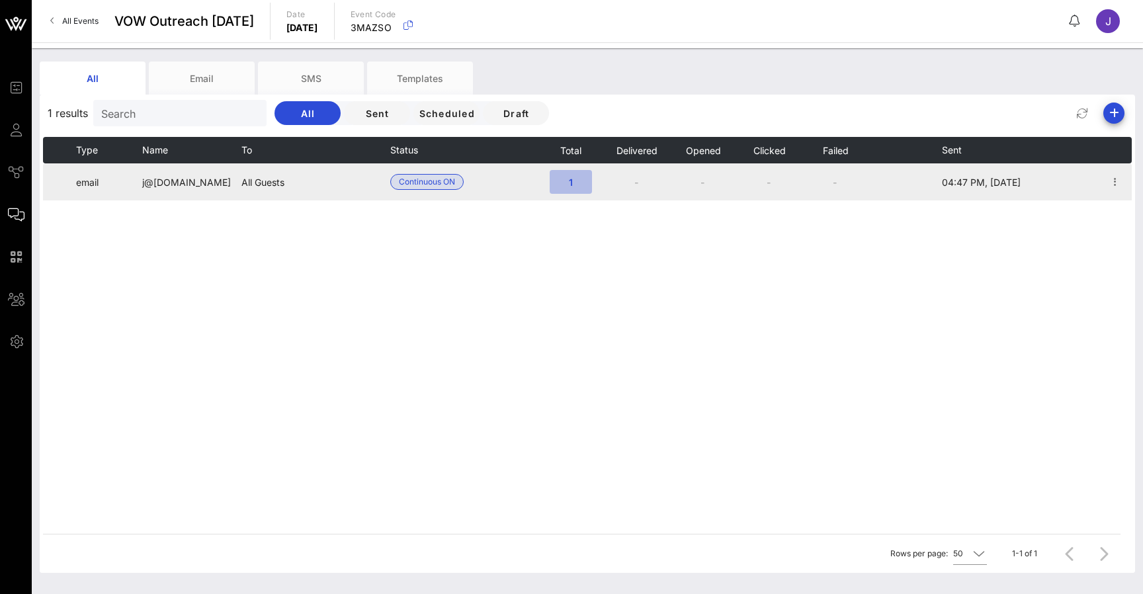
click at [575, 177] on span "1" at bounding box center [570, 182] width 21 height 11
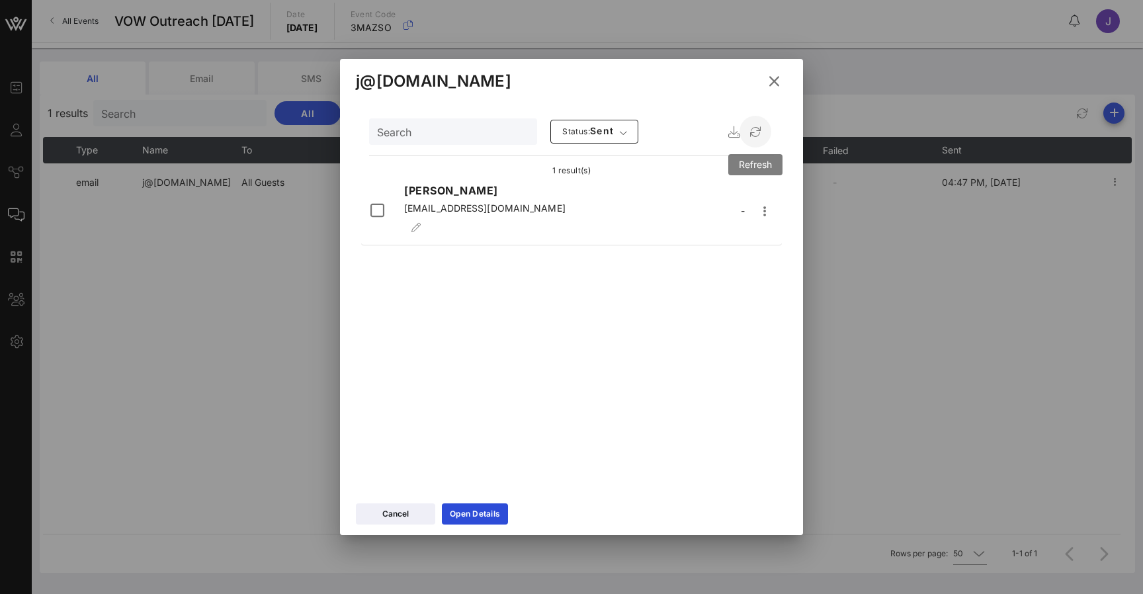
click at [753, 134] on icon "button" at bounding box center [755, 132] width 16 height 16
click at [466, 511] on div "Open Details" at bounding box center [475, 513] width 50 height 13
